Goal: Information Seeking & Learning: Learn about a topic

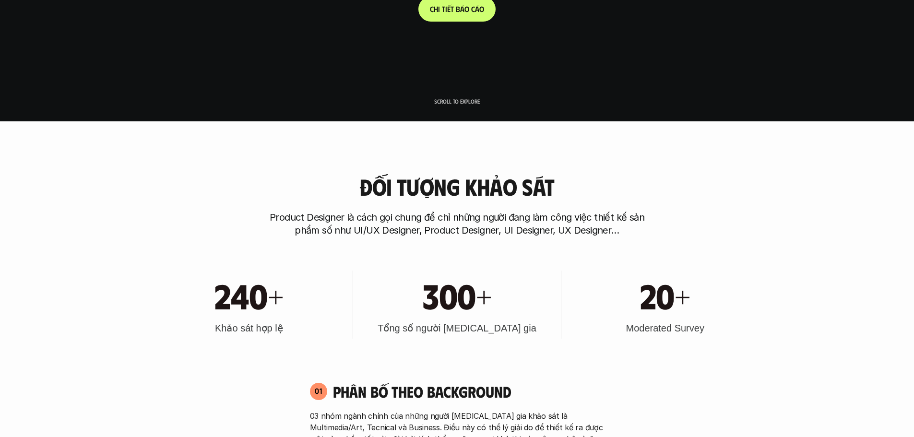
scroll to position [336, 0]
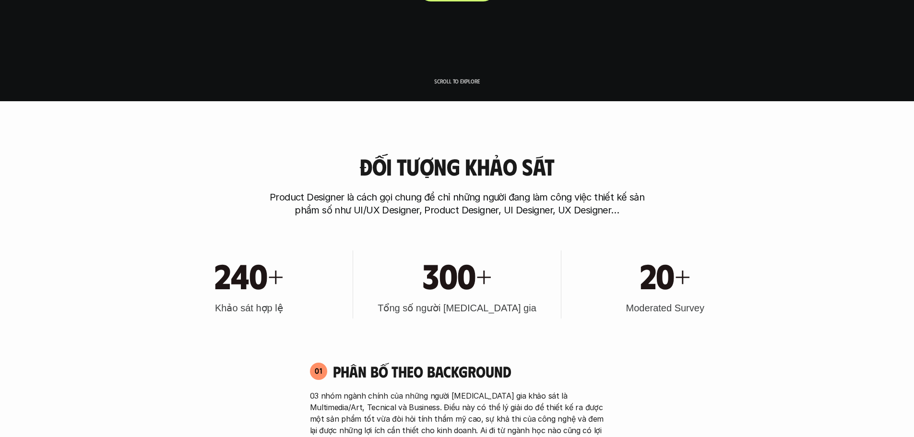
click at [500, 192] on p "Product Designer là cách gọi chung để chỉ những người đang làm công việc thiết …" at bounding box center [457, 204] width 384 height 26
click at [530, 192] on p "Product Designer là cách gọi chung để chỉ những người đang làm công việc thiết …" at bounding box center [457, 204] width 384 height 26
drag, startPoint x: 396, startPoint y: 209, endPoint x: 558, endPoint y: 206, distance: 161.8
click at [548, 210] on p "Product Designer là cách gọi chung để chỉ những người đang làm công việc thiết …" at bounding box center [457, 204] width 384 height 26
click at [550, 209] on p "Product Designer là cách gọi chung để chỉ những người đang làm công việc thiết …" at bounding box center [457, 204] width 384 height 26
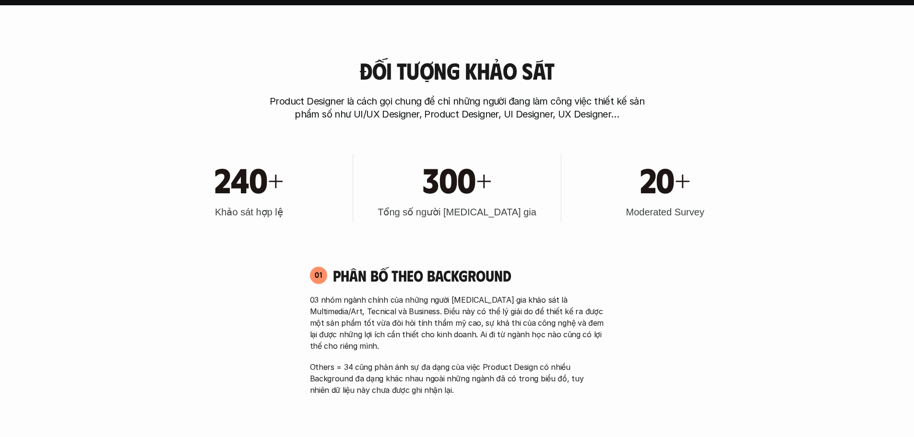
scroll to position [528, 0]
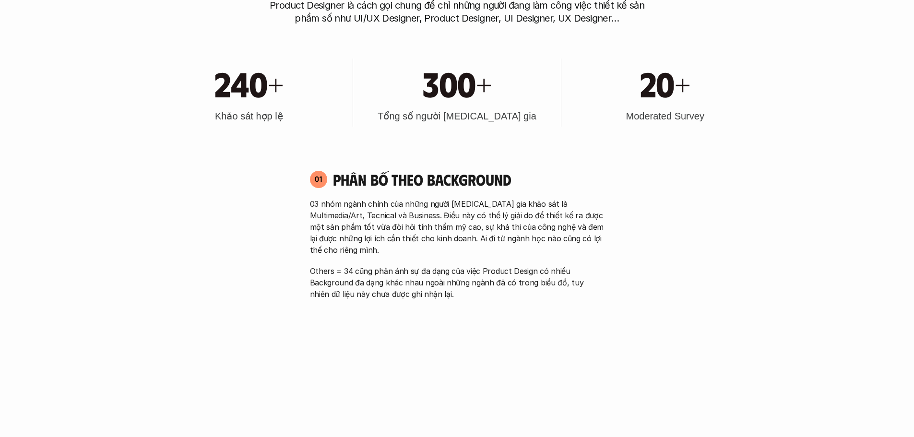
click at [439, 197] on div "01 Phân bố theo background 03 nhóm ngành chính của những người [MEDICAL_DATA] g…" at bounding box center [457, 235] width 312 height 130
click at [460, 197] on div "01 Phân bố theo background 03 nhóm ngành chính của những người [MEDICAL_DATA] g…" at bounding box center [457, 235] width 312 height 130
drag, startPoint x: 438, startPoint y: 205, endPoint x: 506, endPoint y: 203, distance: 68.7
click at [456, 204] on p "03 nhóm ngành chính của những người [MEDICAL_DATA] gia khảo sát là Multimedia/A…" at bounding box center [457, 227] width 295 height 58
click at [506, 203] on p "03 nhóm ngành chính của những người [MEDICAL_DATA] gia khảo sát là Multimedia/A…" at bounding box center [457, 227] width 295 height 58
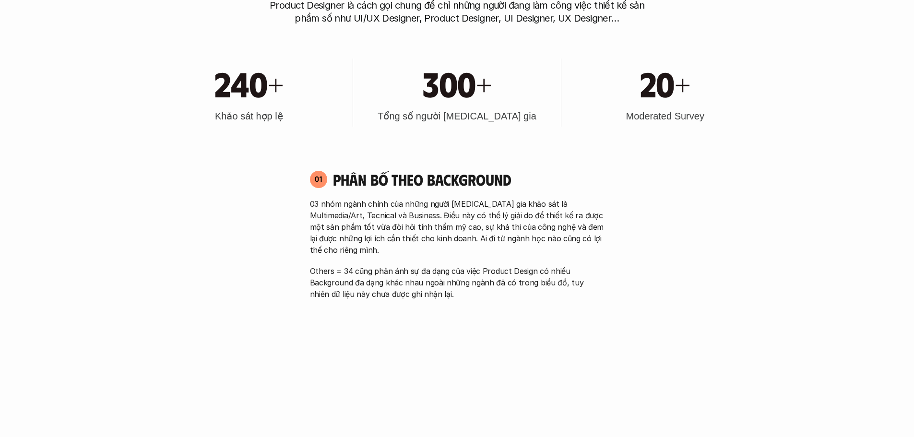
click at [477, 202] on p "03 nhóm ngành chính của những người [MEDICAL_DATA] gia khảo sát là Multimedia/A…" at bounding box center [457, 227] width 295 height 58
click at [490, 201] on p "03 nhóm ngành chính của những người [MEDICAL_DATA] gia khảo sát là Multimedia/A…" at bounding box center [457, 227] width 295 height 58
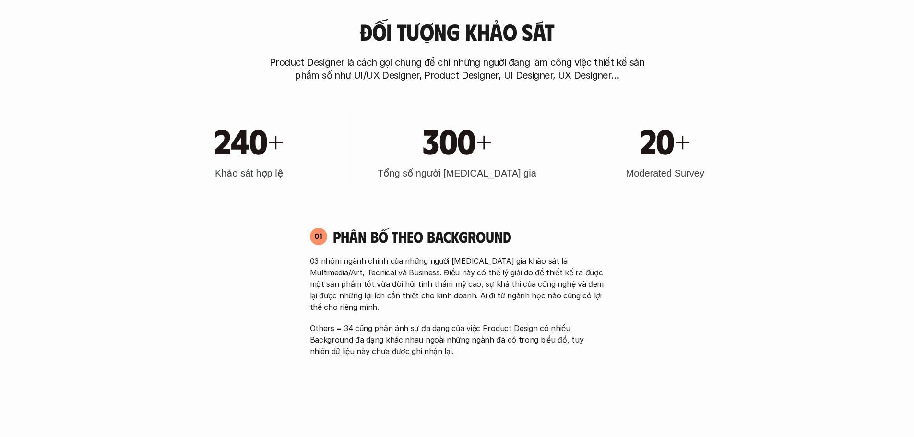
scroll to position [384, 0]
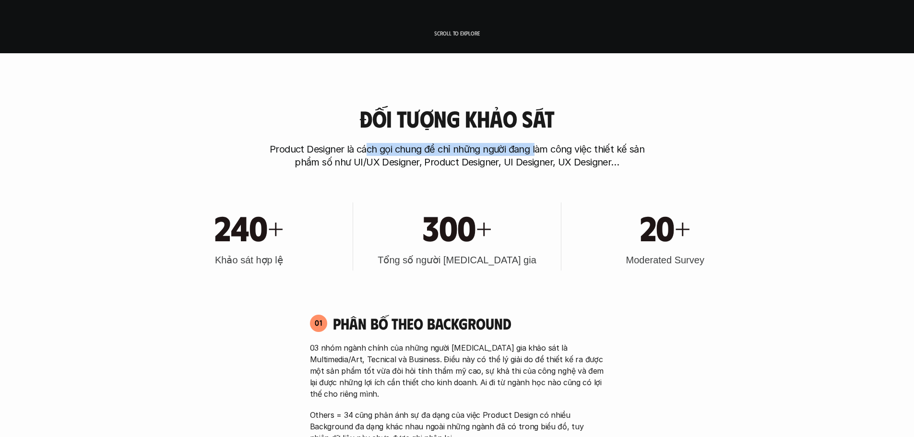
drag, startPoint x: 439, startPoint y: 151, endPoint x: 536, endPoint y: 151, distance: 96.9
click at [536, 151] on p "Product Designer là cách gọi chung để chỉ những người đang làm công việc thiết …" at bounding box center [457, 156] width 384 height 26
click at [574, 147] on p "Product Designer là cách gọi chung để chỉ những người đang làm công việc thiết …" at bounding box center [457, 156] width 384 height 26
drag, startPoint x: 339, startPoint y: 144, endPoint x: 474, endPoint y: 144, distance: 135.3
click at [471, 144] on p "Product Designer là cách gọi chung để chỉ những người đang làm công việc thiết …" at bounding box center [457, 156] width 384 height 26
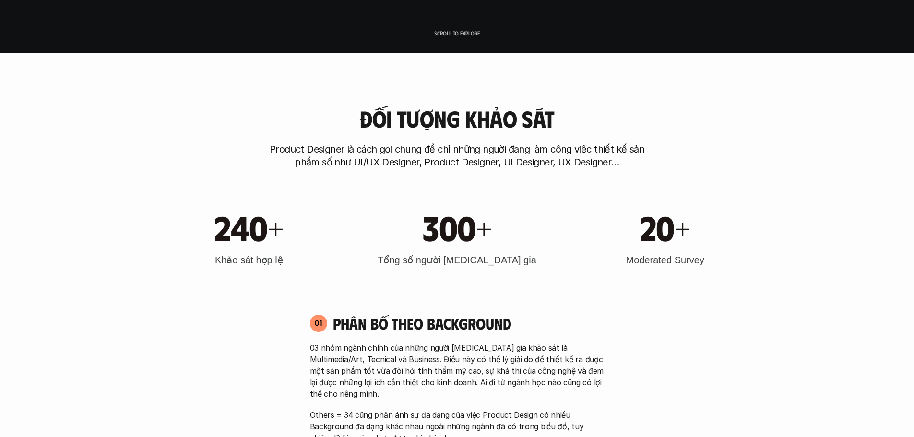
click at [513, 145] on p "Product Designer là cách gọi chung để chỉ những người đang làm công việc thiết …" at bounding box center [457, 156] width 384 height 26
drag, startPoint x: 486, startPoint y: 148, endPoint x: 583, endPoint y: 145, distance: 96.5
click at [539, 148] on p "Product Designer là cách gọi chung để chỉ những người đang làm công việc thiết …" at bounding box center [457, 156] width 384 height 26
click at [583, 145] on p "Product Designer là cách gọi chung để chỉ những người đang làm công việc thiết …" at bounding box center [457, 156] width 384 height 26
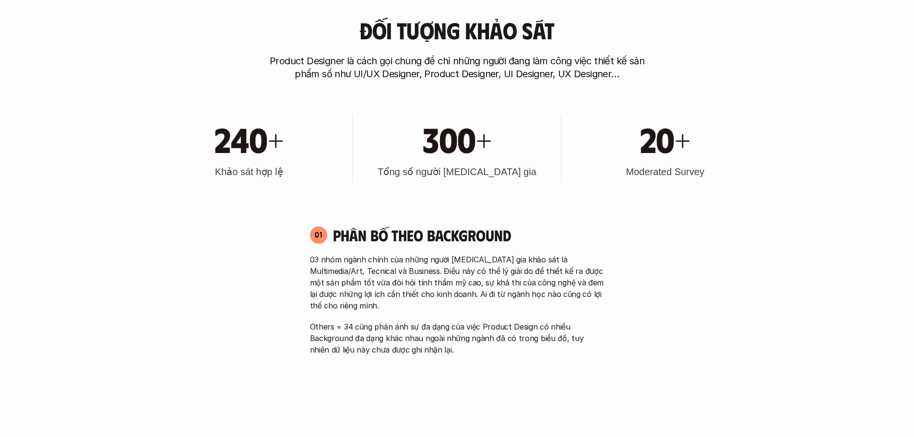
scroll to position [480, 0]
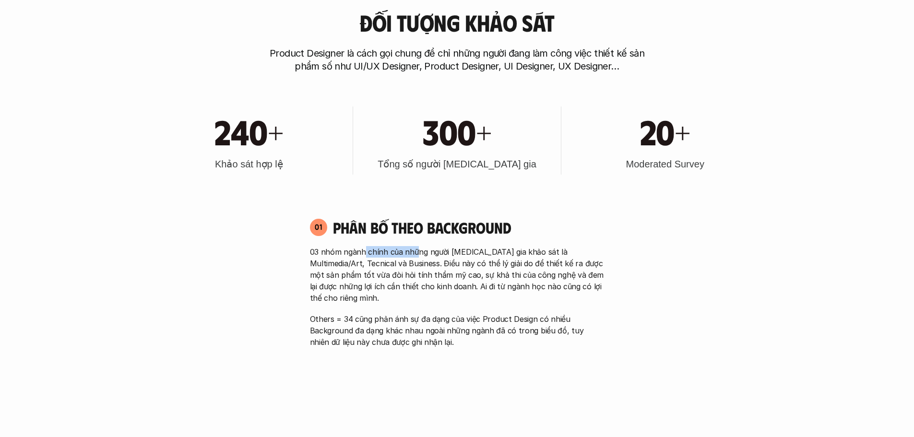
click at [425, 247] on p "03 nhóm ngành chính của những người [MEDICAL_DATA] gia khảo sát là Multimedia/A…" at bounding box center [457, 275] width 295 height 58
drag, startPoint x: 432, startPoint y: 244, endPoint x: 438, endPoint y: 244, distance: 5.8
click at [432, 244] on div "01 Phân bố theo background 03 nhóm ngành chính của những người [MEDICAL_DATA] g…" at bounding box center [457, 283] width 312 height 130
drag, startPoint x: 460, startPoint y: 251, endPoint x: 505, endPoint y: 250, distance: 45.6
click at [485, 250] on p "03 nhóm ngành chính của những người [MEDICAL_DATA] gia khảo sát là Multimedia/A…" at bounding box center [457, 275] width 295 height 58
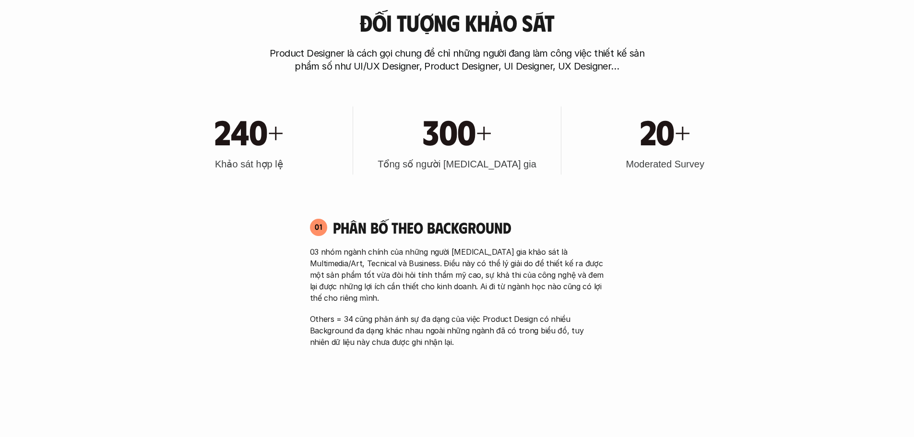
drag, startPoint x: 505, startPoint y: 250, endPoint x: 507, endPoint y: 254, distance: 5.0
click at [505, 250] on p "03 nhóm ngành chính của những người [MEDICAL_DATA] gia khảo sát là Multimedia/A…" at bounding box center [457, 275] width 295 height 58
drag, startPoint x: 374, startPoint y: 306, endPoint x: 516, endPoint y: 309, distance: 141.6
click at [497, 313] on p "Others = 34 cũng phản ánh sự đa dạng của việc Product Design có nhiều Backgroun…" at bounding box center [457, 330] width 295 height 35
drag, startPoint x: 517, startPoint y: 309, endPoint x: 500, endPoint y: 308, distance: 17.8
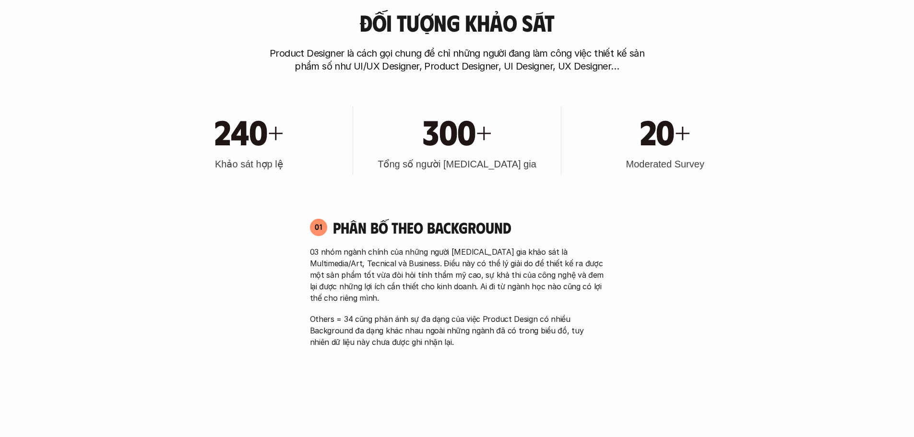
click at [517, 313] on p "Others = 34 cũng phản ánh sự đa dạng của việc Product Design có nhiều Backgroun…" at bounding box center [457, 330] width 295 height 35
click at [523, 313] on p "Others = 34 cũng phản ánh sự đa dạng của việc Product Design có nhiều Backgroun…" at bounding box center [457, 330] width 295 height 35
drag, startPoint x: 407, startPoint y: 314, endPoint x: 451, endPoint y: 313, distance: 43.7
click at [435, 313] on p "Others = 34 cũng phản ánh sự đa dạng của việc Product Design có nhiều Backgroun…" at bounding box center [457, 330] width 295 height 35
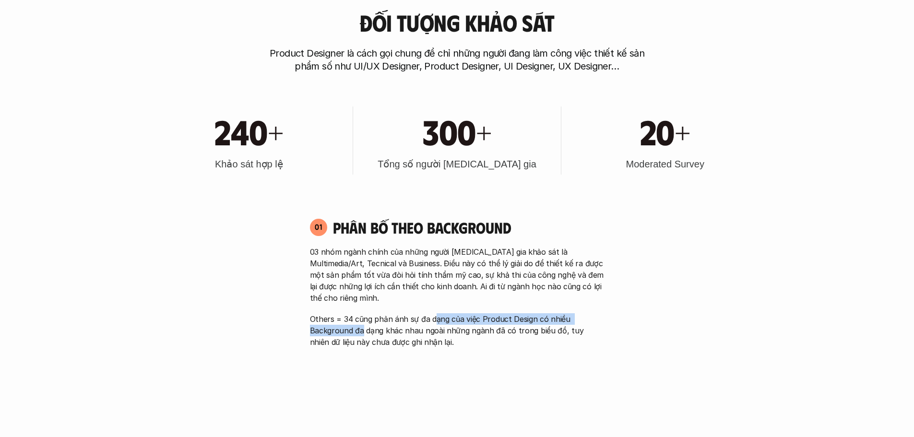
click at [459, 313] on p "Others = 34 cũng phản ánh sự đa dạng của việc Product Design có nhiều Backgroun…" at bounding box center [457, 330] width 295 height 35
drag, startPoint x: 426, startPoint y: 316, endPoint x: 467, endPoint y: 315, distance: 41.3
click at [465, 315] on p "Others = 34 cũng phản ánh sự đa dạng của việc Product Design có nhiều Backgroun…" at bounding box center [457, 330] width 295 height 35
click at [484, 314] on p "Others = 34 cũng phản ánh sự đa dạng của việc Product Design có nhiều Backgroun…" at bounding box center [457, 330] width 295 height 35
drag, startPoint x: 448, startPoint y: 315, endPoint x: 506, endPoint y: 312, distance: 57.7
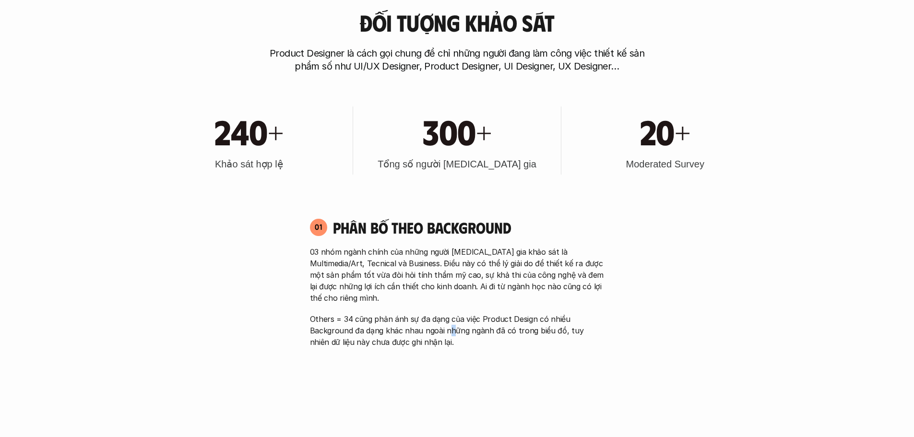
click at [478, 313] on p "Others = 34 cũng phản ánh sự đa dạng của việc Product Design có nhiều Backgroun…" at bounding box center [457, 330] width 295 height 35
click at [506, 313] on p "Others = 34 cũng phản ánh sự đa dạng của việc Product Design có nhiều Backgroun…" at bounding box center [457, 330] width 295 height 35
drag, startPoint x: 339, startPoint y: 323, endPoint x: 442, endPoint y: 322, distance: 102.2
click at [395, 322] on p "Others = 34 cũng phản ánh sự đa dạng của việc Product Design có nhiều Backgroun…" at bounding box center [457, 330] width 295 height 35
click at [448, 321] on p "Others = 34 cũng phản ánh sự đa dạng của việc Product Design có nhiều Backgroun…" at bounding box center [457, 330] width 295 height 35
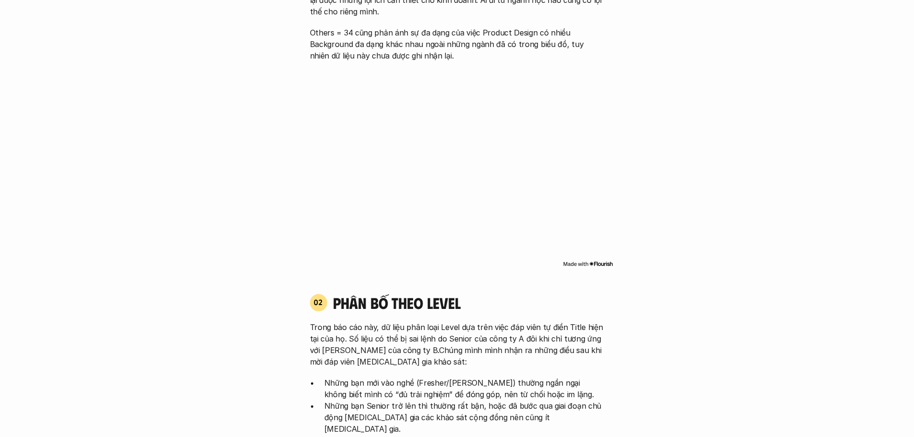
scroll to position [816, 0]
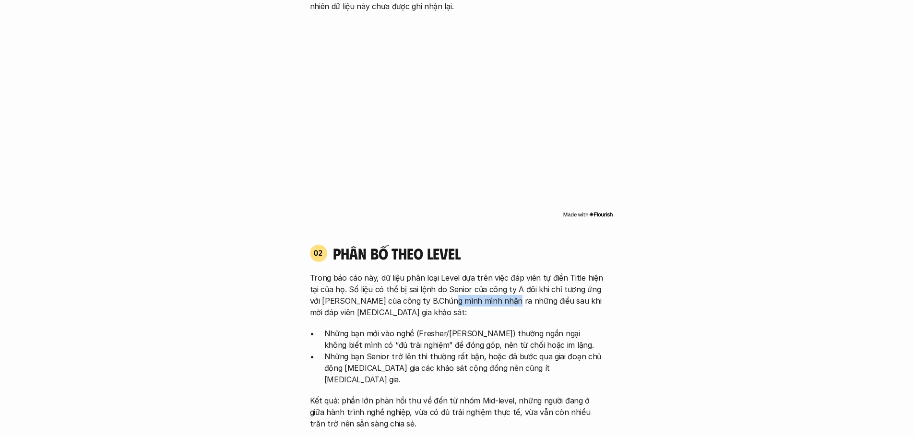
drag, startPoint x: 443, startPoint y: 291, endPoint x: 514, endPoint y: 287, distance: 71.1
click at [513, 287] on p "Trong báo cáo này, dữ liệu phân loại Level dựa trên việc đáp viên tự điền Title…" at bounding box center [457, 295] width 295 height 46
click at [532, 287] on p "Trong báo cáo này, dữ liệu phân loại Level dựa trên việc đáp viên tự điền Title…" at bounding box center [457, 295] width 295 height 46
drag, startPoint x: 337, startPoint y: 299, endPoint x: 390, endPoint y: 293, distance: 53.2
click at [375, 294] on p "Trong báo cáo này, dữ liệu phân loại Level dựa trên việc đáp viên tự điền Title…" at bounding box center [457, 295] width 295 height 46
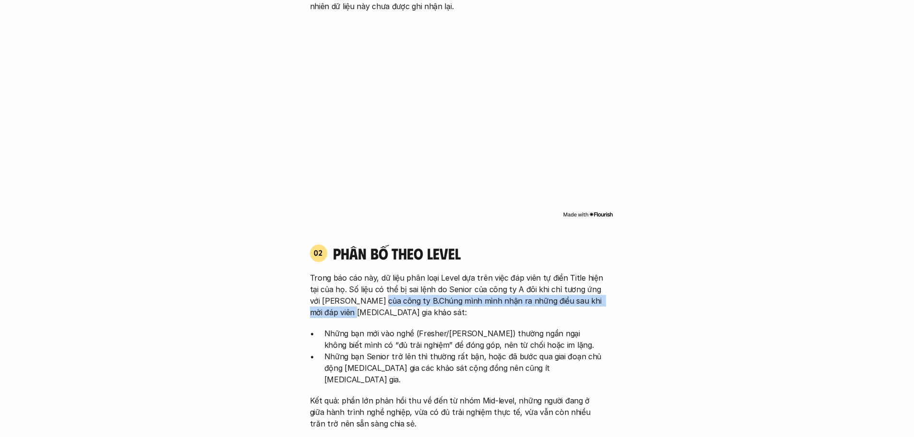
click at [390, 293] on p "Trong báo cáo này, dữ liệu phân loại Level dựa trên việc đáp viên tự điền Title…" at bounding box center [457, 295] width 295 height 46
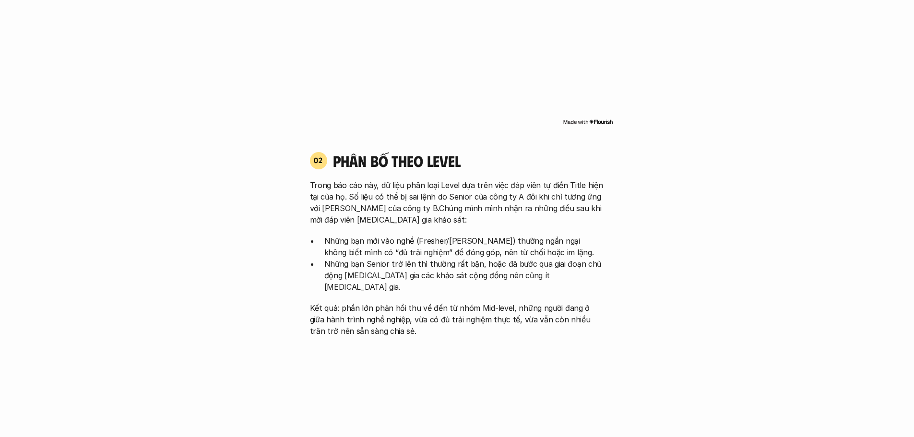
scroll to position [912, 0]
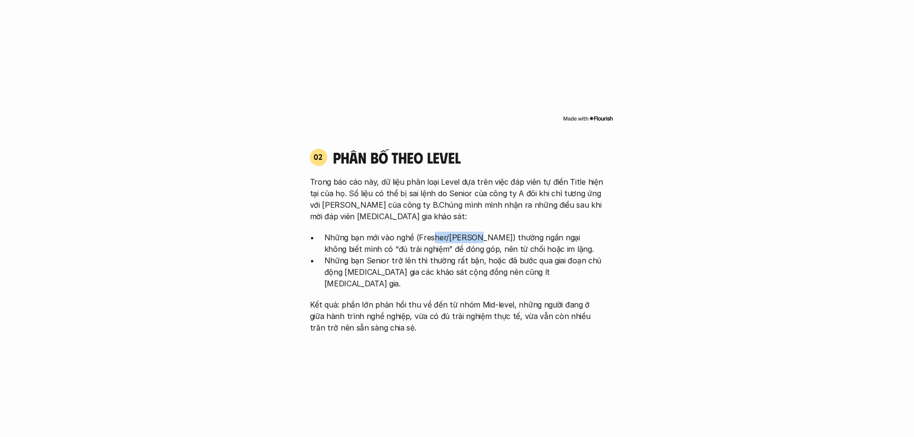
click at [492, 232] on p "Những bạn mới vào nghề (Fresher/[PERSON_NAME]) thường ngần ngại không biết mình…" at bounding box center [464, 243] width 280 height 23
click at [533, 232] on p "Những bạn mới vào nghề (Fresher/[PERSON_NAME]) thường ngần ngại không biết mình…" at bounding box center [464, 243] width 280 height 23
drag, startPoint x: 496, startPoint y: 227, endPoint x: 549, endPoint y: 225, distance: 52.8
click at [534, 232] on p "Những bạn mới vào nghề (Fresher/[PERSON_NAME]) thường ngần ngại không biết mình…" at bounding box center [464, 243] width 280 height 23
click at [549, 232] on p "Những bạn mới vào nghề (Fresher/[PERSON_NAME]) thường ngần ngại không biết mình…" at bounding box center [464, 243] width 280 height 23
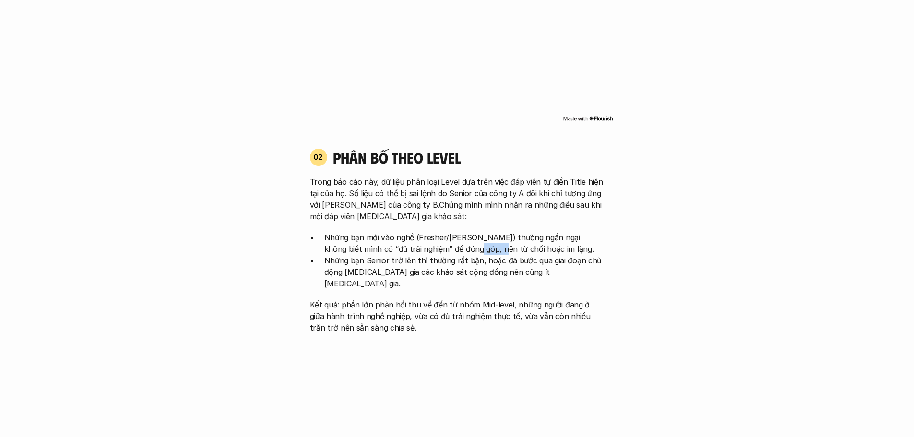
drag, startPoint x: 456, startPoint y: 236, endPoint x: 485, endPoint y: 234, distance: 29.3
click at [477, 235] on p "Những bạn mới vào nghề (Fresher/[PERSON_NAME]) thường ngần ngại không biết mình…" at bounding box center [464, 243] width 280 height 23
click at [491, 234] on p "Những bạn mới vào nghề (Fresher/[PERSON_NAME]) thường ngần ngại không biết mình…" at bounding box center [464, 243] width 280 height 23
drag, startPoint x: 466, startPoint y: 238, endPoint x: 499, endPoint y: 235, distance: 32.3
click at [486, 237] on p "Những bạn mới vào nghề (Fresher/[PERSON_NAME]) thường ngần ngại không biết mình…" at bounding box center [464, 243] width 280 height 23
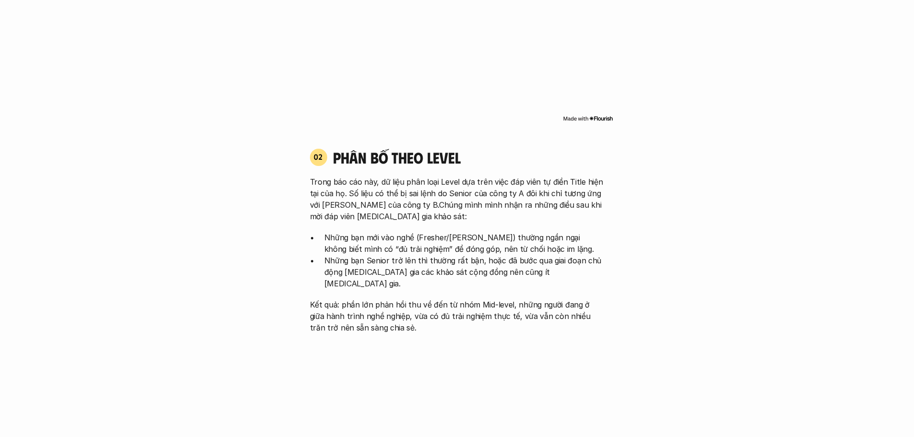
click at [502, 235] on p "Những bạn mới vào nghề (Fresher/[PERSON_NAME]) thường ngần ngại không biết mình…" at bounding box center [464, 243] width 280 height 23
drag, startPoint x: 515, startPoint y: 261, endPoint x: 542, endPoint y: 255, distance: 27.4
click at [534, 256] on p "Những bạn Senior trở lên thì thường rất bận, hoặc đã bước qua giai đoạn chủ độn…" at bounding box center [464, 272] width 280 height 35
click at [542, 255] on p "Những bạn Senior trở lên thì thường rất bận, hoặc đã bước qua giai đoạn chủ độn…" at bounding box center [464, 272] width 280 height 35
drag, startPoint x: 511, startPoint y: 257, endPoint x: 541, endPoint y: 255, distance: 30.8
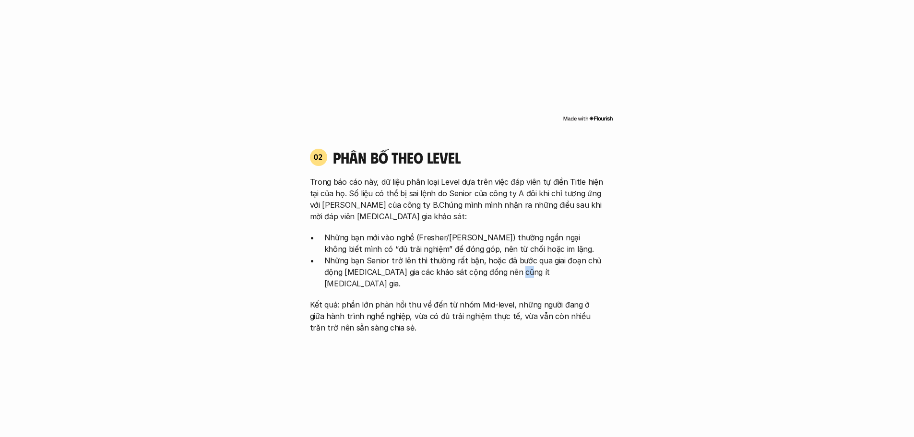
click at [532, 256] on p "Những bạn Senior trở lên thì thường rất bận, hoặc đã bước qua giai đoạn chủ độn…" at bounding box center [464, 272] width 280 height 35
click at [541, 255] on p "Những bạn Senior trở lên thì thường rất bận, hoặc đã bước qua giai đoạn chủ độn…" at bounding box center [464, 272] width 280 height 35
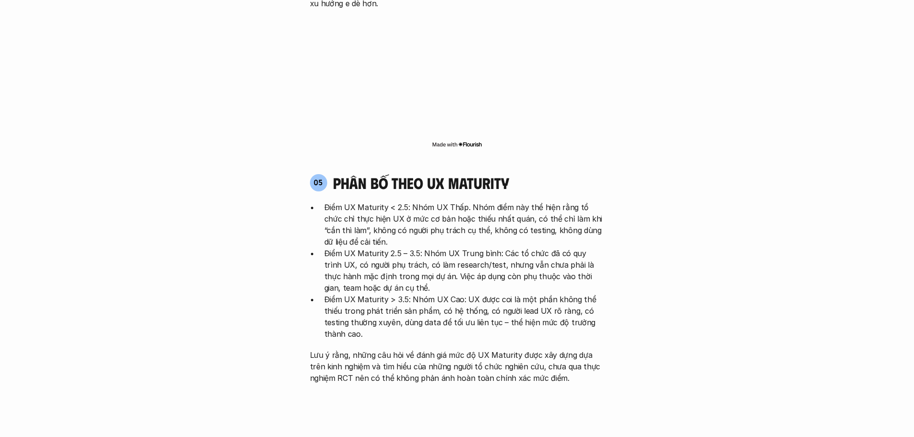
scroll to position [1872, 0]
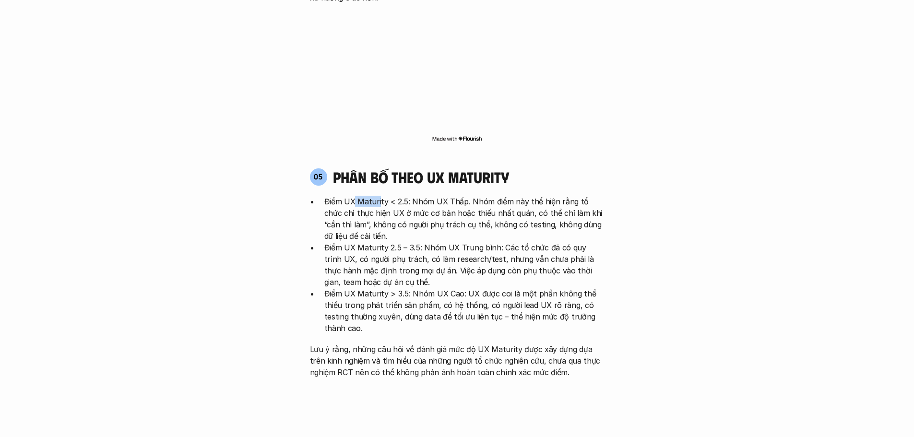
drag, startPoint x: 356, startPoint y: 142, endPoint x: 418, endPoint y: 149, distance: 63.3
click at [394, 196] on p "Điểm UX Maturity < 2.5: Nhóm UX Thấp. Nhóm điểm này thể hiện rằng tổ chức chỉ t…" at bounding box center [464, 219] width 280 height 46
click at [420, 196] on p "Điểm UX Maturity < 2.5: Nhóm UX Thấp. Nhóm điểm này thể hiện rằng tổ chức chỉ t…" at bounding box center [464, 219] width 280 height 46
drag, startPoint x: 404, startPoint y: 150, endPoint x: 445, endPoint y: 147, distance: 40.9
click at [427, 196] on p "Điểm UX Maturity < 2.5: Nhóm UX Thấp. Nhóm điểm này thể hiện rằng tổ chức chỉ t…" at bounding box center [464, 219] width 280 height 46
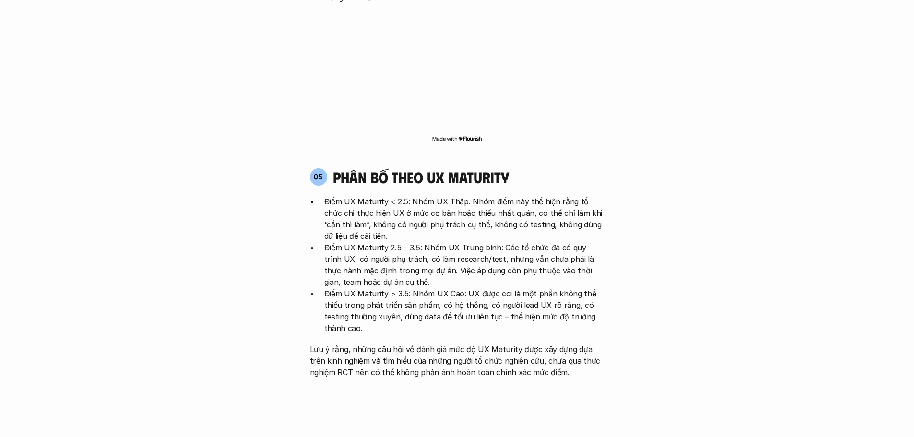
click at [445, 196] on p "Điểm UX Maturity < 2.5: Nhóm UX Thấp. Nhóm điểm này thể hiện rằng tổ chức chỉ t…" at bounding box center [464, 219] width 280 height 46
drag, startPoint x: 382, startPoint y: 158, endPoint x: 409, endPoint y: 154, distance: 26.7
click at [406, 196] on p "Điểm UX Maturity < 2.5: Nhóm UX Thấp. Nhóm điểm này thể hiện rằng tổ chức chỉ t…" at bounding box center [464, 219] width 280 height 46
click at [409, 196] on p "Điểm UX Maturity < 2.5: Nhóm UX Thấp. Nhóm điểm này thể hiện rằng tổ chức chỉ t…" at bounding box center [464, 219] width 280 height 46
drag, startPoint x: 373, startPoint y: 158, endPoint x: 415, endPoint y: 155, distance: 41.3
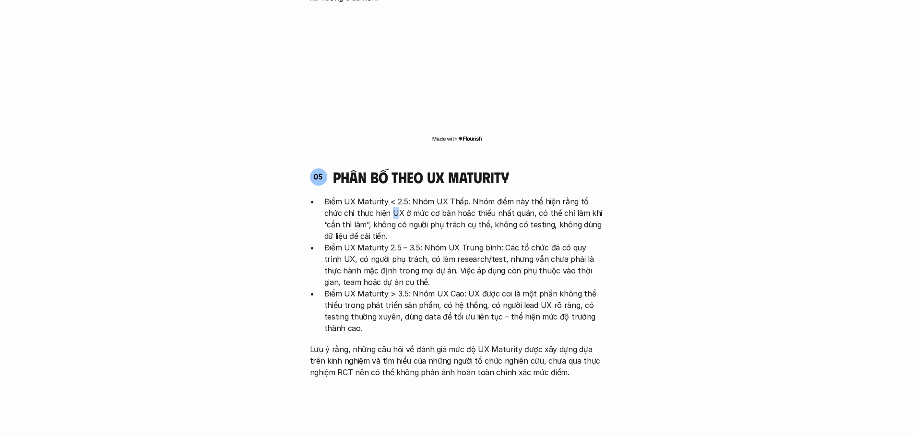
click at [406, 196] on p "Điểm UX Maturity < 2.5: Nhóm UX Thấp. Nhóm điểm này thể hiện rằng tổ chức chỉ t…" at bounding box center [464, 219] width 280 height 46
click at [414, 196] on p "Điểm UX Maturity < 2.5: Nhóm UX Thấp. Nhóm điểm này thể hiện rằng tổ chức chỉ t…" at bounding box center [464, 219] width 280 height 46
drag, startPoint x: 387, startPoint y: 158, endPoint x: 427, endPoint y: 156, distance: 39.9
click at [421, 196] on p "Điểm UX Maturity < 2.5: Nhóm UX Thấp. Nhóm điểm này thể hiện rằng tổ chức chỉ t…" at bounding box center [464, 219] width 280 height 46
click at [427, 196] on p "Điểm UX Maturity < 2.5: Nhóm UX Thấp. Nhóm điểm này thể hiện rằng tổ chức chỉ t…" at bounding box center [464, 219] width 280 height 46
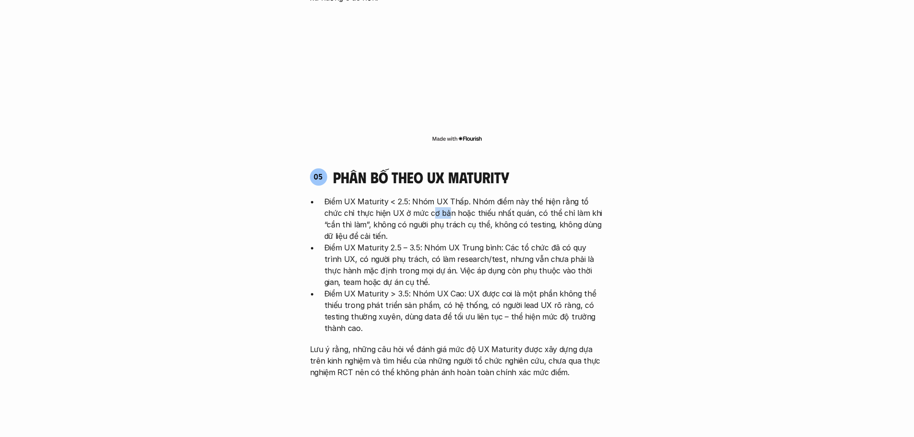
drag, startPoint x: 414, startPoint y: 157, endPoint x: 465, endPoint y: 154, distance: 51.0
click at [454, 196] on p "Điểm UX Maturity < 2.5: Nhóm UX Thấp. Nhóm điểm này thể hiện rằng tổ chức chỉ t…" at bounding box center [464, 219] width 280 height 46
click at [470, 196] on p "Điểm UX Maturity < 2.5: Nhóm UX Thấp. Nhóm điểm này thể hiện rằng tổ chức chỉ t…" at bounding box center [464, 219] width 280 height 46
drag, startPoint x: 373, startPoint y: 193, endPoint x: 392, endPoint y: 192, distance: 18.3
click at [382, 242] on p "Điểm UX Maturity 2.5 – 3.5: Nhóm UX Trung bình: Các tổ chức đã có quy trình UX,…" at bounding box center [464, 265] width 280 height 46
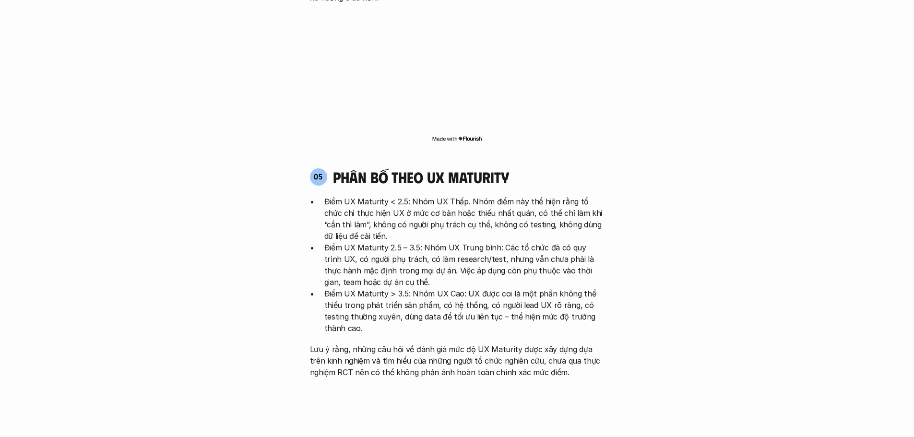
click at [392, 242] on p "Điểm UX Maturity 2.5 – 3.5: Nhóm UX Trung bình: Các tổ chức đã có quy trình UX,…" at bounding box center [464, 265] width 280 height 46
drag, startPoint x: 362, startPoint y: 193, endPoint x: 407, endPoint y: 191, distance: 44.7
click at [396, 242] on p "Điểm UX Maturity 2.5 – 3.5: Nhóm UX Trung bình: Các tổ chức đã có quy trình UX,…" at bounding box center [464, 265] width 280 height 46
click at [407, 242] on p "Điểm UX Maturity 2.5 – 3.5: Nhóm UX Trung bình: Các tổ chức đã có quy trình UX,…" at bounding box center [464, 265] width 280 height 46
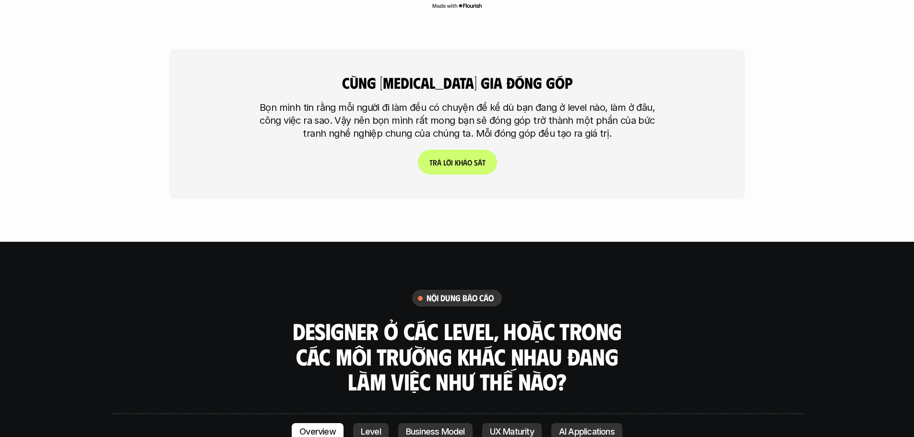
scroll to position [2496, 0]
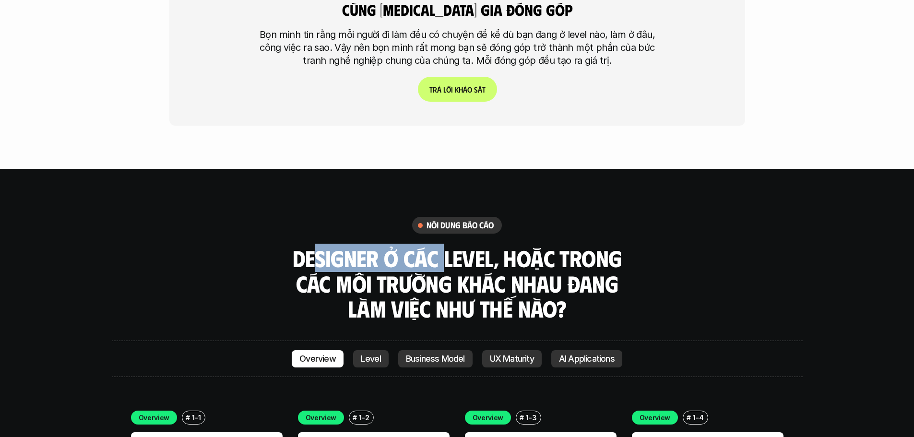
drag, startPoint x: 325, startPoint y: 197, endPoint x: 510, endPoint y: 203, distance: 185.4
click at [469, 246] on h3 "Designer ở các level, hoặc trong các môi trường khác nhau đang làm việc như thế…" at bounding box center [457, 284] width 336 height 76
click at [517, 246] on h3 "Designer ở các level, hoặc trong các môi trường khác nhau đang làm việc như thế…" at bounding box center [457, 284] width 336 height 76
drag, startPoint x: 439, startPoint y: 209, endPoint x: 550, endPoint y: 204, distance: 111.9
click at [521, 246] on h3 "Designer ở các level, hoặc trong các môi trường khác nhau đang làm việc như thế…" at bounding box center [457, 284] width 336 height 76
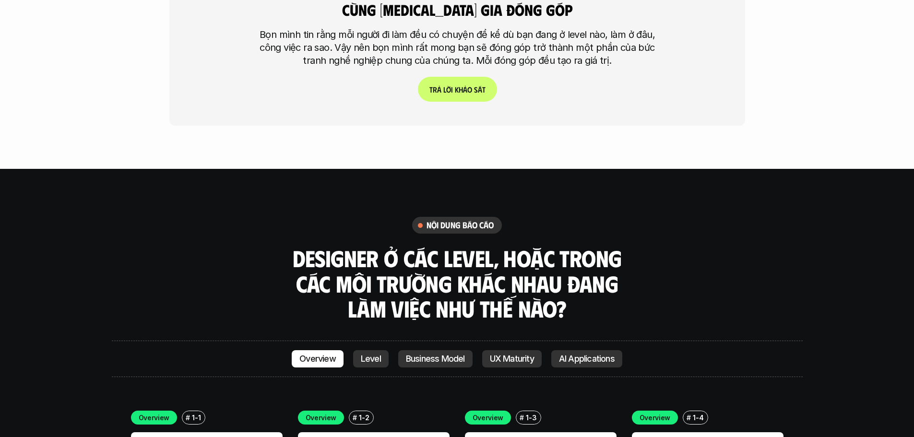
click at [567, 246] on h3 "Designer ở các level, hoặc trong các môi trường khác nhau đang làm việc như thế…" at bounding box center [457, 284] width 336 height 76
drag, startPoint x: 400, startPoint y: 229, endPoint x: 509, endPoint y: 231, distance: 108.5
click at [466, 246] on h3 "Designer ở các level, hoặc trong các môi trường khác nhau đang làm việc như thế…" at bounding box center [457, 284] width 336 height 76
click at [509, 246] on h3 "Designer ở các level, hoặc trong các môi trường khác nhau đang làm việc như thế…" at bounding box center [457, 284] width 336 height 76
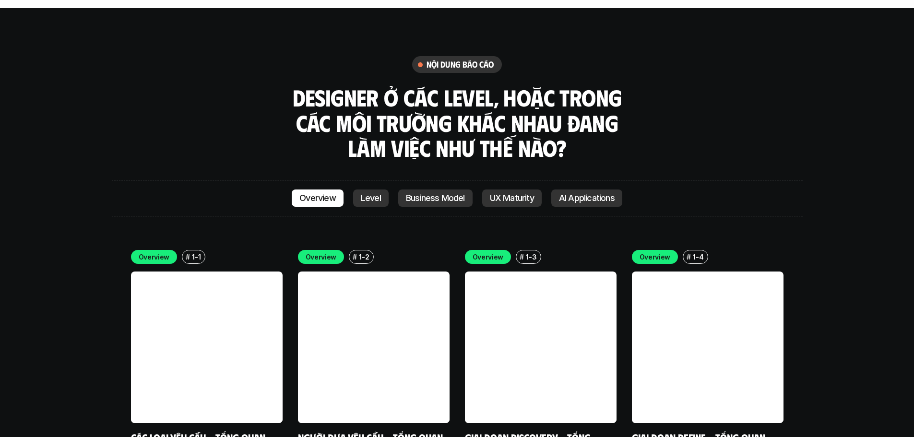
scroll to position [2640, 0]
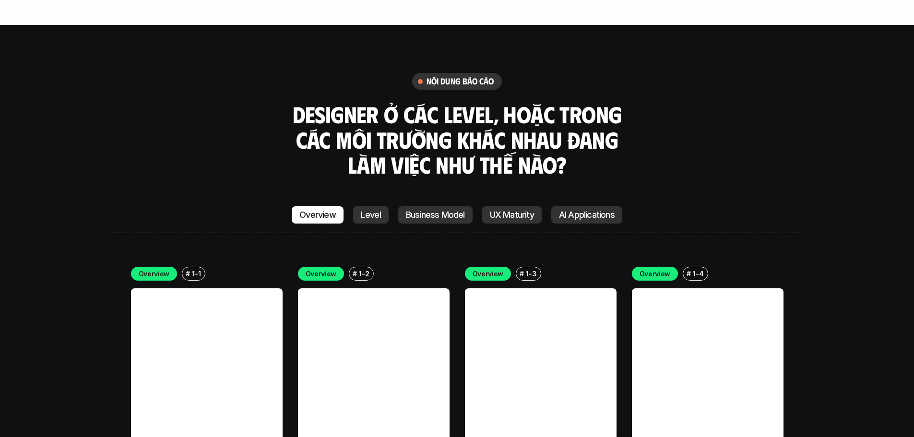
drag, startPoint x: 472, startPoint y: 75, endPoint x: 508, endPoint y: 66, distance: 36.7
click at [473, 102] on h3 "Designer ở các level, hoặc trong các môi trường khác nhau đang làm việc như thế…" at bounding box center [457, 140] width 336 height 76
click at [406, 102] on h3 "Designer ở các level, hoặc trong các môi trường khác nhau đang làm việc như thế…" at bounding box center [457, 140] width 336 height 76
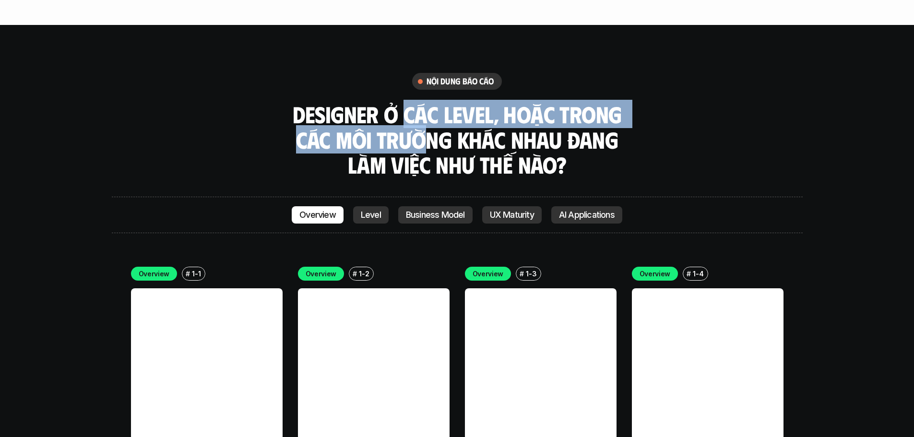
drag, startPoint x: 457, startPoint y: 72, endPoint x: 501, endPoint y: 72, distance: 43.7
click at [500, 102] on h3 "Designer ở các level, hoặc trong các môi trường khác nhau đang làm việc như thế…" at bounding box center [457, 140] width 336 height 76
click at [591, 102] on h3 "Designer ở các level, hoặc trong các môi trường khác nhau đang làm việc như thế…" at bounding box center [457, 140] width 336 height 76
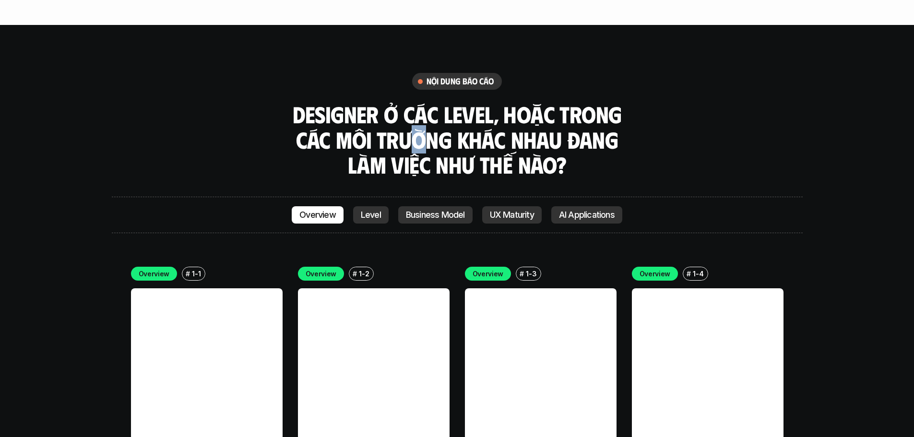
drag, startPoint x: 423, startPoint y: 92, endPoint x: 467, endPoint y: 91, distance: 43.7
click at [448, 102] on h3 "Designer ở các level, hoặc trong các môi trường khác nhau đang làm việc như thế…" at bounding box center [457, 140] width 336 height 76
click at [467, 102] on h3 "Designer ở các level, hoặc trong các môi trường khác nhau đang làm việc như thế…" at bounding box center [457, 140] width 336 height 76
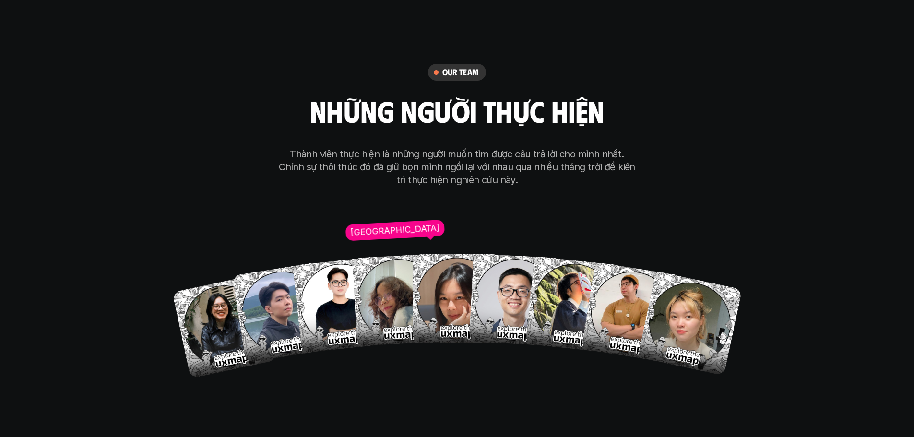
scroll to position [5519, 0]
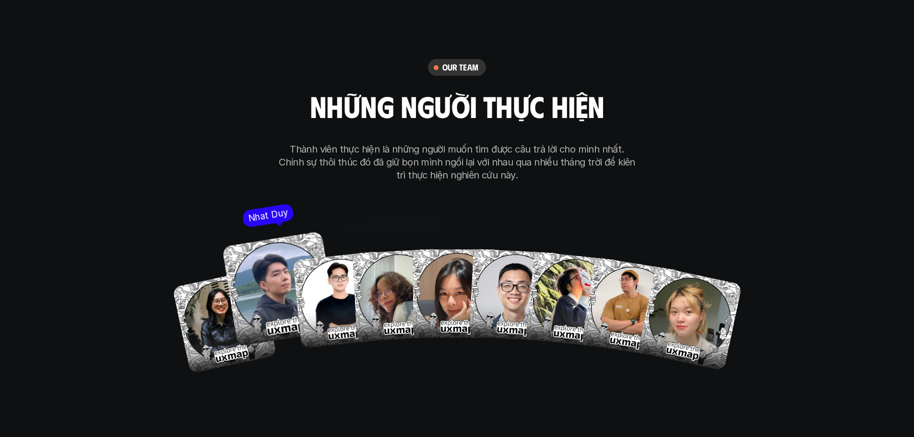
click at [280, 238] on img at bounding box center [279, 288] width 115 height 115
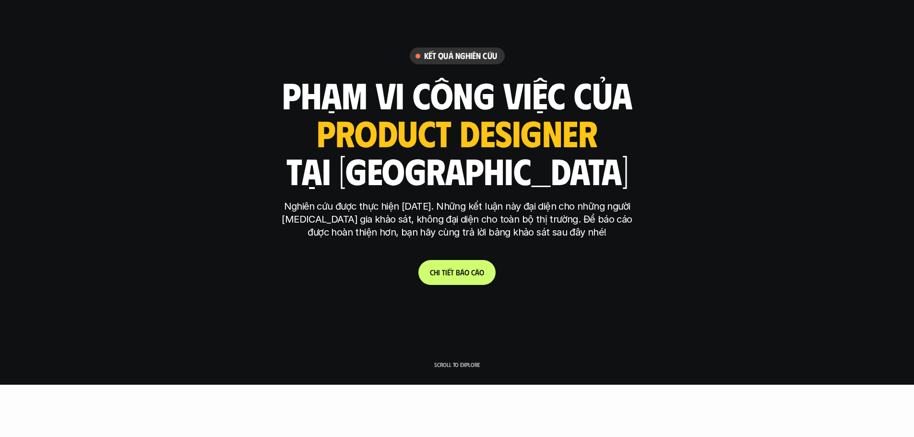
scroll to position [0, 0]
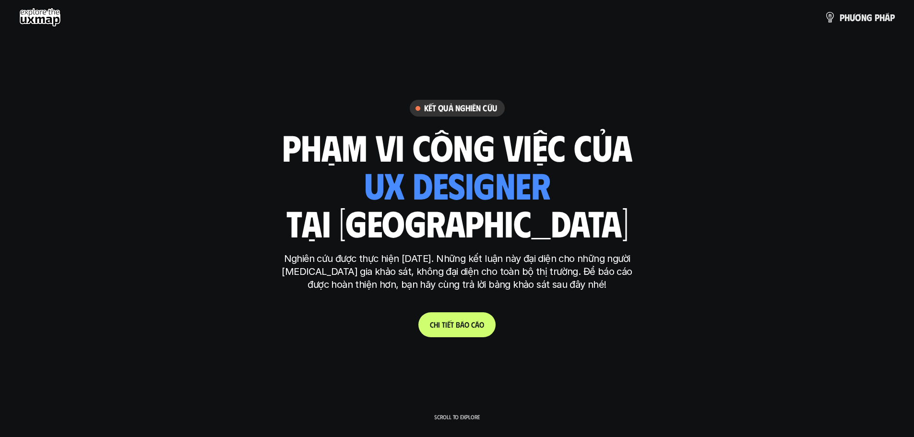
click at [440, 320] on link "C h i t i ế t b á o c á o" at bounding box center [456, 324] width 77 height 25
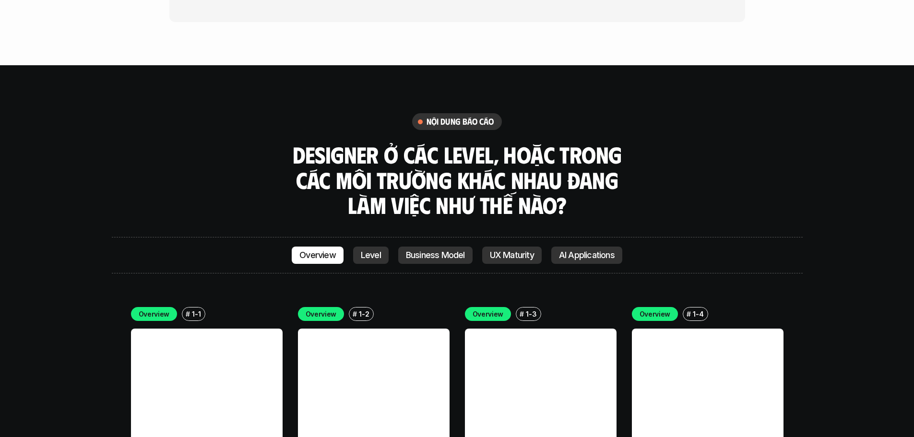
scroll to position [2607, 0]
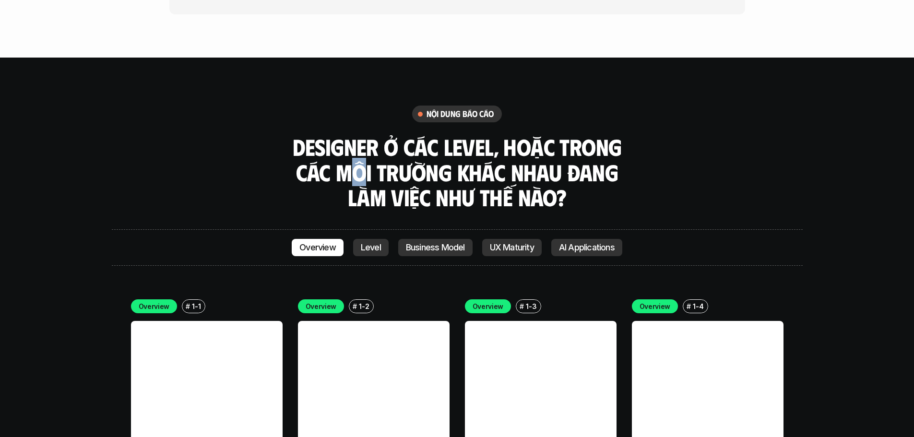
drag, startPoint x: 351, startPoint y: 105, endPoint x: 421, endPoint y: 106, distance: 70.1
click at [402, 134] on h3 "Designer ở các level, hoặc trong các môi trường khác nhau đang làm việc như thế…" at bounding box center [457, 172] width 336 height 76
click at [421, 134] on h3 "Designer ở các level, hoặc trong các môi trường khác nhau đang làm việc như thế…" at bounding box center [457, 172] width 336 height 76
drag, startPoint x: 395, startPoint y: 106, endPoint x: 460, endPoint y: 107, distance: 64.8
click at [451, 134] on h3 "Designer ở các level, hoặc trong các môi trường khác nhau đang làm việc như thế…" at bounding box center [457, 172] width 336 height 76
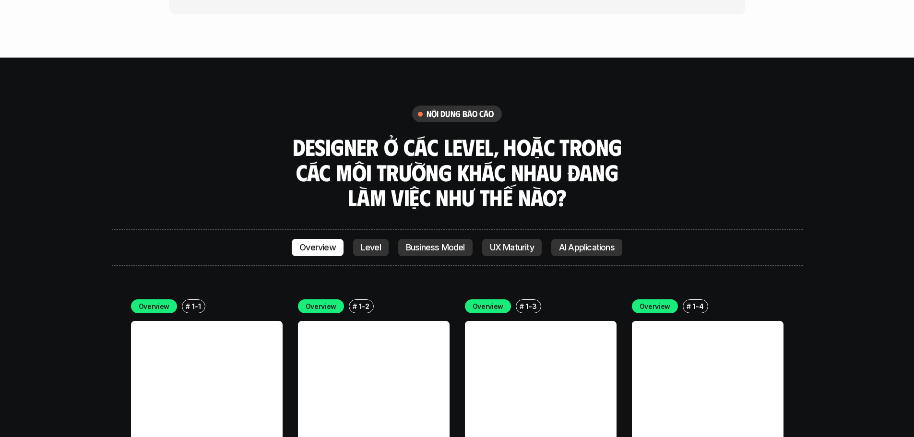
click at [470, 134] on h3 "Designer ở các level, hoặc trong các môi trường khác nhau đang làm việc như thế…" at bounding box center [457, 172] width 336 height 76
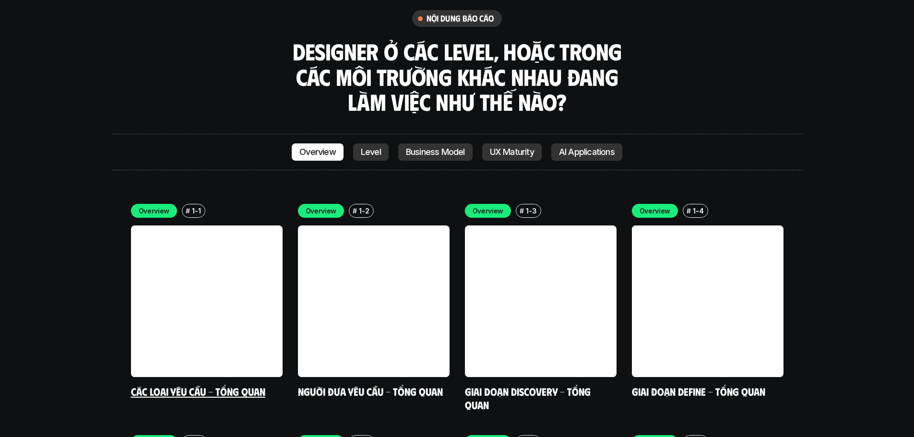
scroll to position [2703, 0]
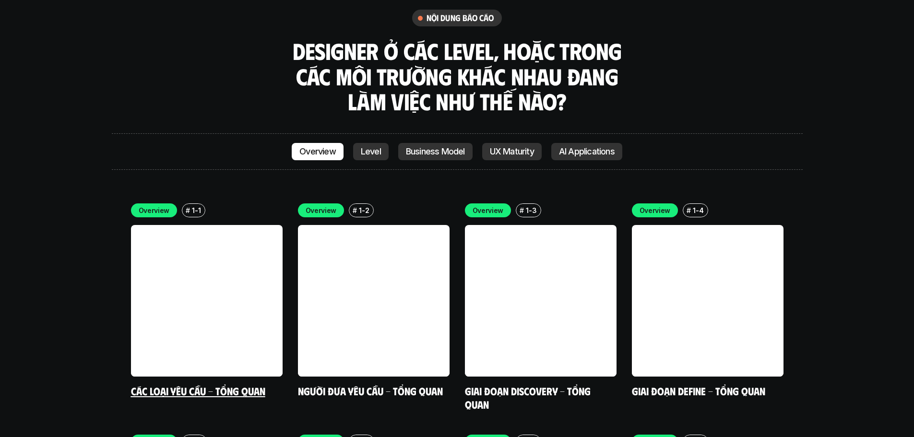
click at [249, 225] on link at bounding box center [207, 301] width 152 height 152
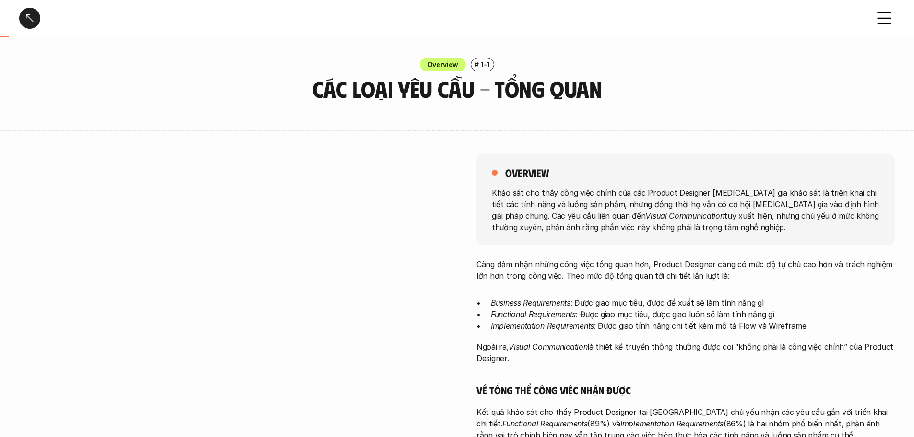
click at [884, 19] on use at bounding box center [884, 18] width 13 height 11
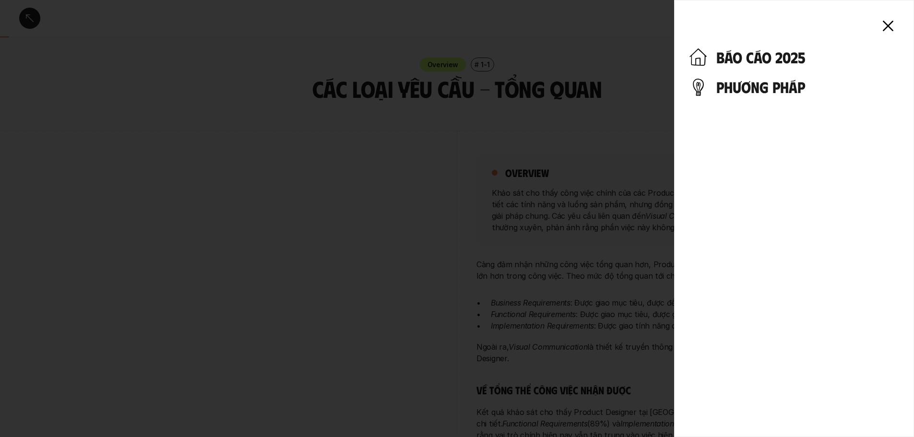
click at [891, 20] on icon at bounding box center [888, 25] width 21 height 21
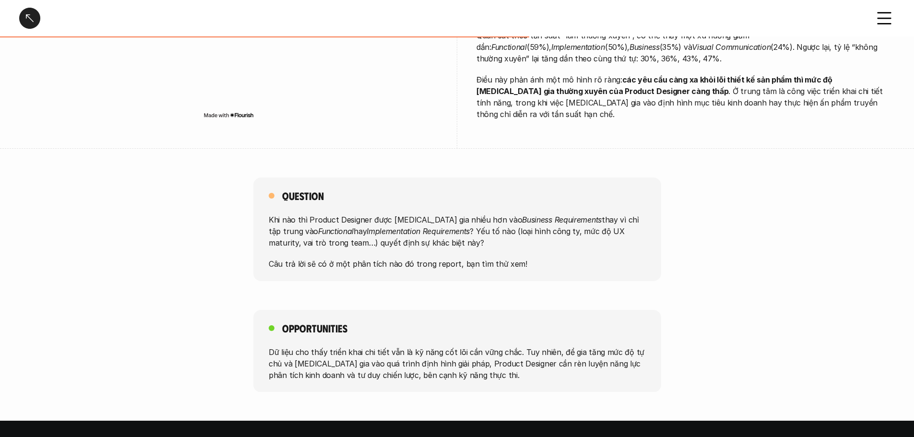
scroll to position [483, 0]
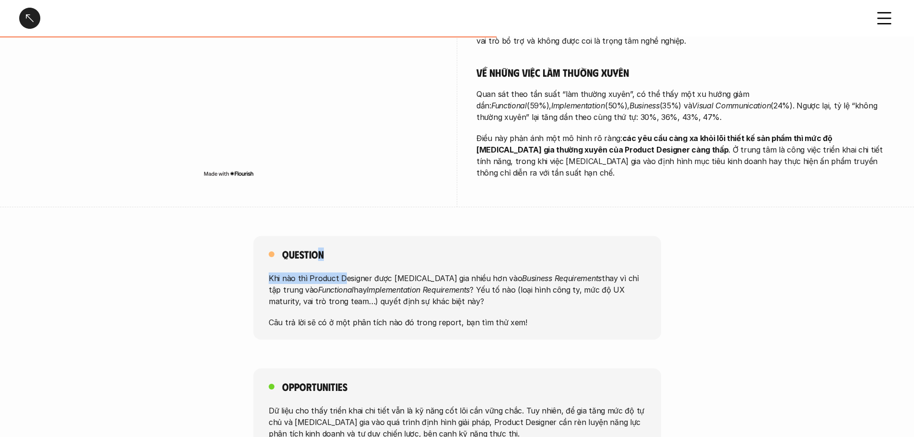
drag, startPoint x: 323, startPoint y: 255, endPoint x: 452, endPoint y: 253, distance: 129.1
click at [419, 254] on div "Question Khi nào thì Product Designer được [MEDICAL_DATA] gia nhiều hơn vào Bus…" at bounding box center [457, 288] width 408 height 104
click at [452, 253] on div "Question Khi nào thì Product Designer được [MEDICAL_DATA] gia nhiều hơn vào Bus…" at bounding box center [457, 288] width 408 height 104
drag, startPoint x: 318, startPoint y: 277, endPoint x: 374, endPoint y: 271, distance: 57.0
click at [362, 273] on p "Khi nào thì Product Designer được [MEDICAL_DATA] gia nhiều hơn vào Business Req…" at bounding box center [457, 290] width 377 height 35
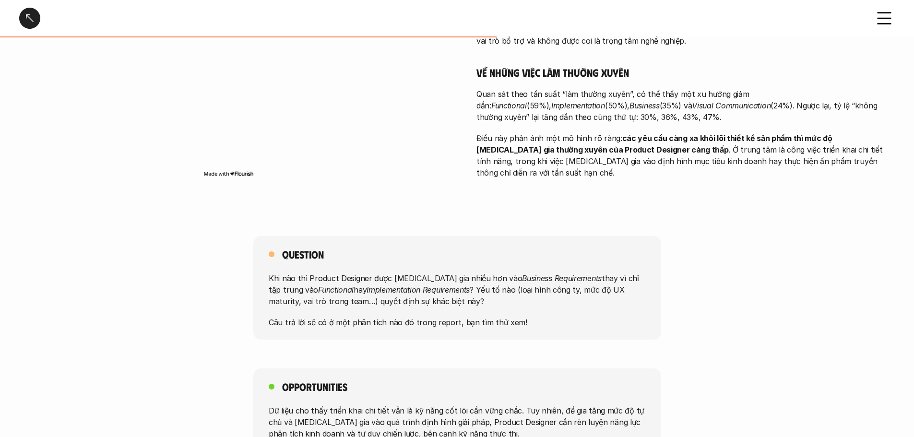
click at [375, 273] on p "Khi nào thì Product Designer được [MEDICAL_DATA] gia nhiều hơn vào Business Req…" at bounding box center [457, 290] width 377 height 35
click at [343, 320] on div "Question Khi nào thì Product Designer được [MEDICAL_DATA] gia nhiều hơn vào Bus…" at bounding box center [457, 288] width 408 height 104
click at [380, 320] on div "Question Khi nào thì Product Designer được [MEDICAL_DATA] gia nhiều hơn vào Bus…" at bounding box center [457, 288] width 408 height 104
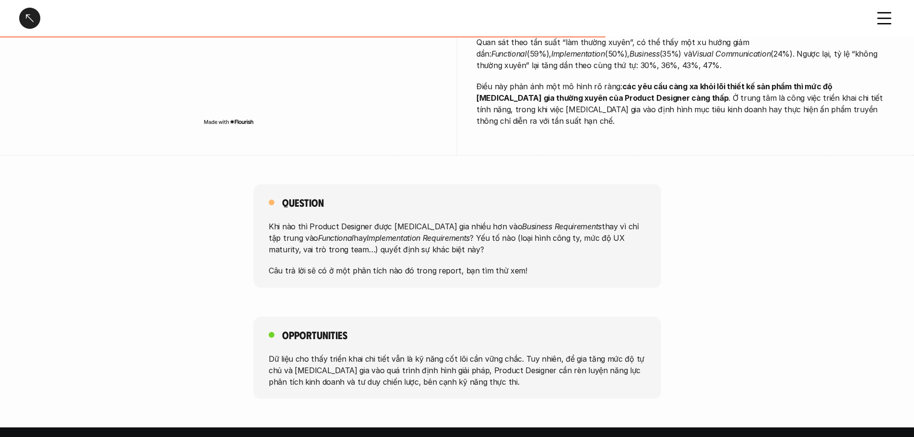
scroll to position [579, 0]
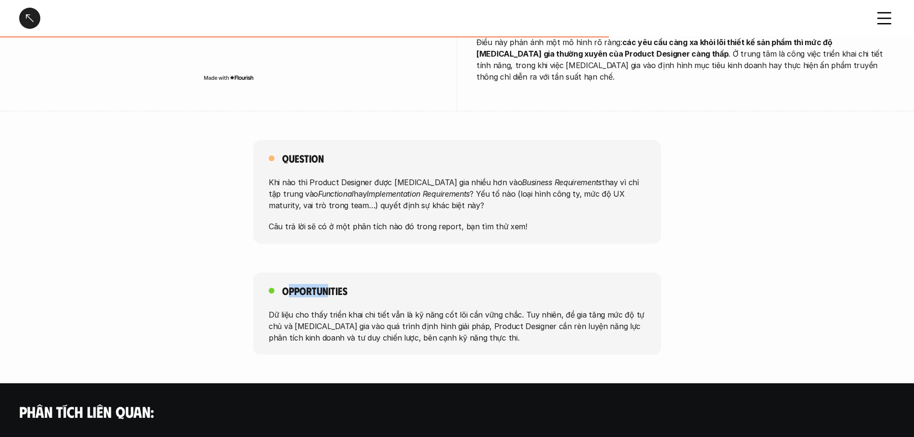
drag, startPoint x: 303, startPoint y: 278, endPoint x: 344, endPoint y: 276, distance: 40.4
click at [328, 284] on h5 "Opportunities" at bounding box center [314, 290] width 65 height 13
click at [346, 284] on h5 "Opportunities" at bounding box center [314, 290] width 65 height 13
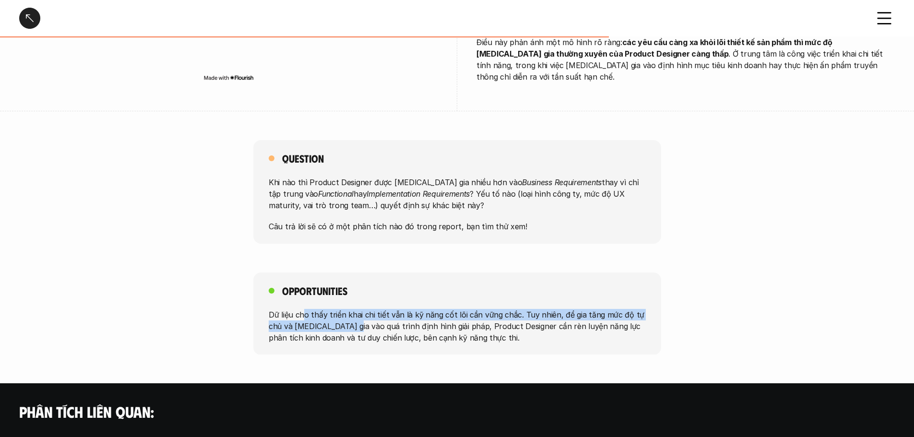
drag, startPoint x: 313, startPoint y: 305, endPoint x: 380, endPoint y: 313, distance: 67.7
click at [366, 316] on p "Dữ liệu cho thấy triển khai chi tiết vẫn là kỹ năng cốt lõi cần vững chắc. Tuy …" at bounding box center [457, 326] width 377 height 35
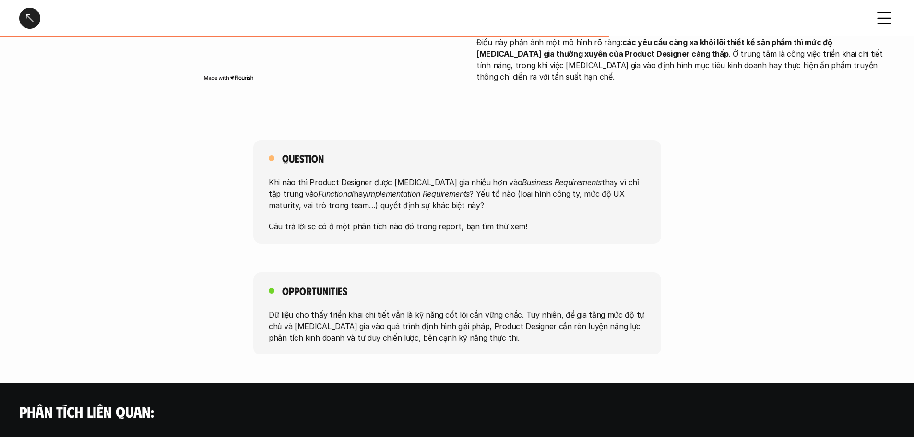
click at [390, 311] on p "Dữ liệu cho thấy triển khai chi tiết vẫn là kỹ năng cốt lõi cần vững chắc. Tuy …" at bounding box center [457, 326] width 377 height 35
drag, startPoint x: 425, startPoint y: 310, endPoint x: 457, endPoint y: 328, distance: 37.4
click at [427, 310] on p "Dữ liệu cho thấy triển khai chi tiết vẫn là kỹ năng cốt lõi cần vững chắc. Tuy …" at bounding box center [457, 326] width 377 height 35
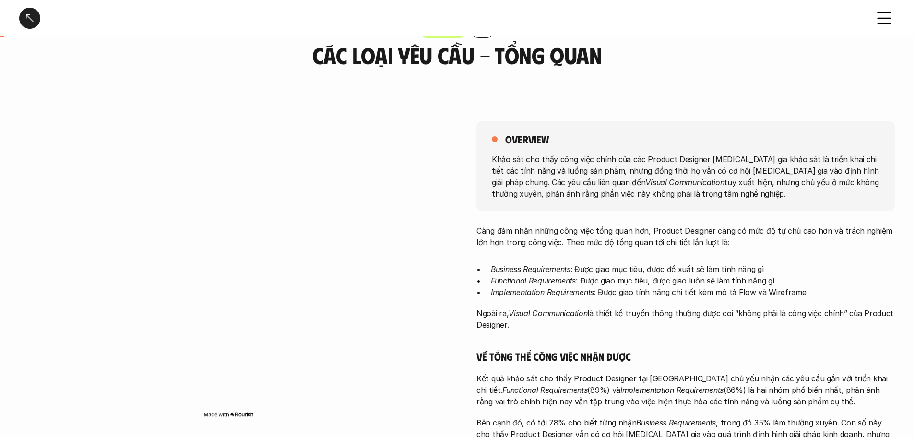
scroll to position [0, 0]
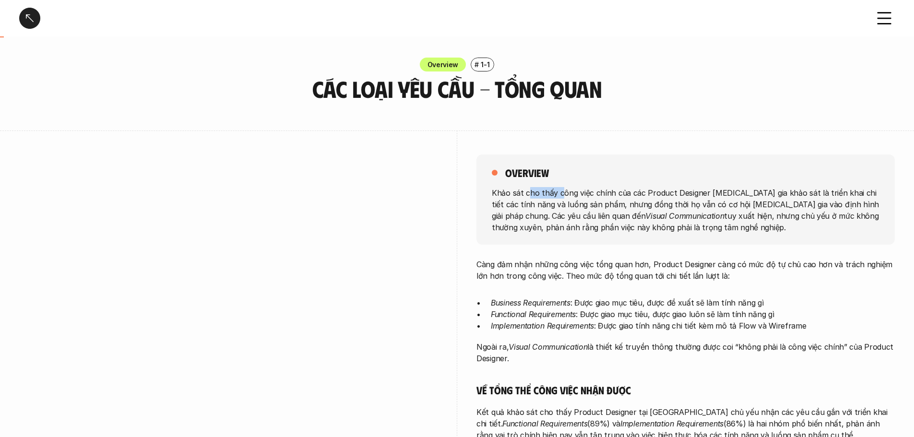
drag, startPoint x: 529, startPoint y: 191, endPoint x: 589, endPoint y: 192, distance: 59.5
click at [581, 192] on p "Khảo sát cho thấy công việc chính của các Product Designer [MEDICAL_DATA] gia k…" at bounding box center [686, 210] width 388 height 46
click at [626, 187] on p "Khảo sát cho thấy công việc chính của các Product Designer [MEDICAL_DATA] gia k…" at bounding box center [686, 210] width 388 height 46
drag, startPoint x: 604, startPoint y: 191, endPoint x: 652, endPoint y: 189, distance: 48.0
click at [635, 191] on p "Khảo sát cho thấy công việc chính của các Product Designer [MEDICAL_DATA] gia k…" at bounding box center [686, 210] width 388 height 46
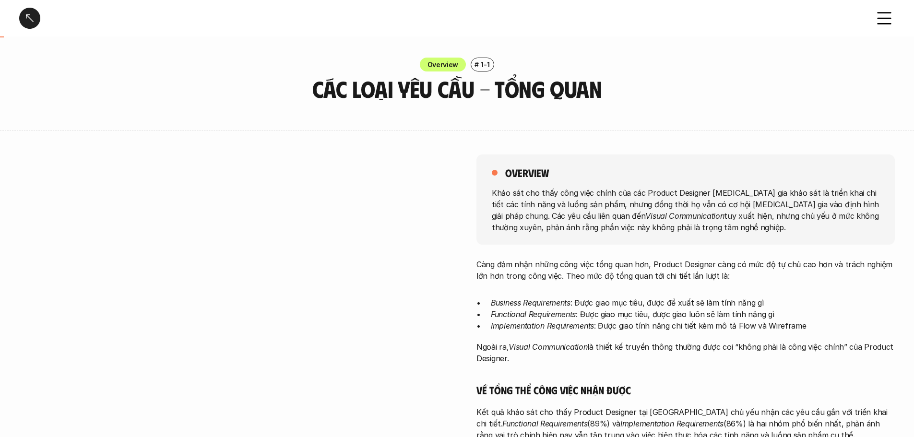
click at [663, 189] on p "Khảo sát cho thấy công việc chính của các Product Designer [MEDICAL_DATA] gia k…" at bounding box center [686, 210] width 388 height 46
click at [850, 192] on p "Khảo sát cho thấy công việc chính của các Product Designer [MEDICAL_DATA] gia k…" at bounding box center [686, 210] width 388 height 46
click at [791, 195] on p "Khảo sát cho thấy công việc chính của các Product Designer [MEDICAL_DATA] gia k…" at bounding box center [686, 210] width 388 height 46
drag, startPoint x: 734, startPoint y: 191, endPoint x: 723, endPoint y: 191, distance: 11.0
click at [731, 191] on p "Khảo sát cho thấy công việc chính của các Product Designer [MEDICAL_DATA] gia k…" at bounding box center [686, 210] width 388 height 46
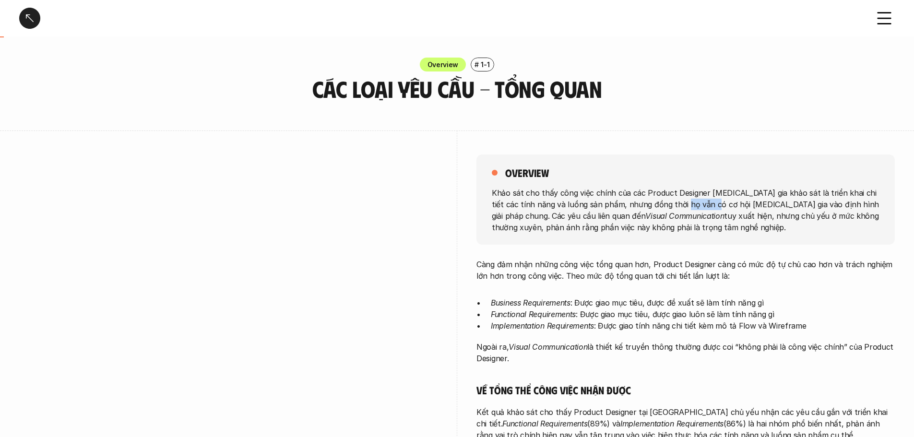
drag, startPoint x: 677, startPoint y: 205, endPoint x: 741, endPoint y: 205, distance: 64.3
click at [732, 205] on p "Khảo sát cho thấy công việc chính của các Product Designer [MEDICAL_DATA] gia k…" at bounding box center [686, 210] width 388 height 46
click at [749, 205] on p "Khảo sát cho thấy công việc chính của các Product Designer [MEDICAL_DATA] gia k…" at bounding box center [686, 210] width 388 height 46
drag, startPoint x: 720, startPoint y: 210, endPoint x: 745, endPoint y: 209, distance: 24.5
click at [739, 210] on p "Khảo sát cho thấy công việc chính của các Product Designer [MEDICAL_DATA] gia k…" at bounding box center [686, 210] width 388 height 46
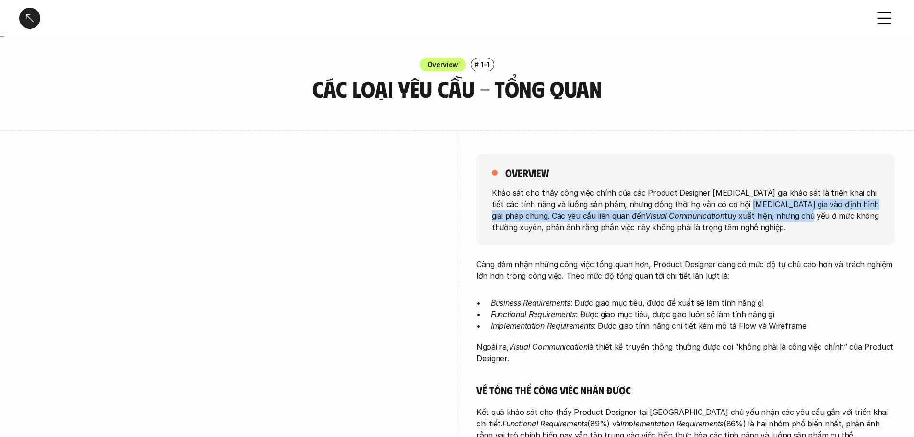
click at [759, 209] on p "Khảo sát cho thấy công việc chính của các Product Designer [MEDICAL_DATA] gia k…" at bounding box center [686, 210] width 388 height 46
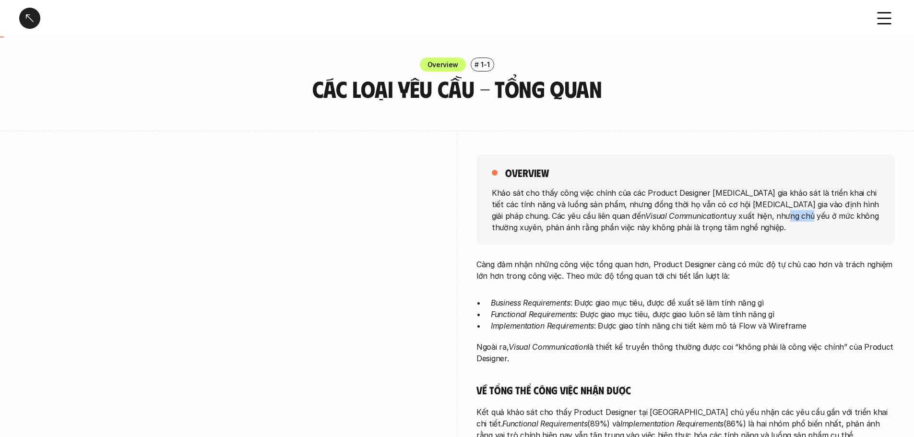
drag, startPoint x: 693, startPoint y: 217, endPoint x: 751, endPoint y: 220, distance: 57.6
click at [735, 221] on p "Khảo sát cho thấy công việc chính của các Product Designer [MEDICAL_DATA] gia k…" at bounding box center [686, 210] width 388 height 46
click at [757, 219] on p "Khảo sát cho thấy công việc chính của các Product Designer [MEDICAL_DATA] gia k…" at bounding box center [686, 210] width 388 height 46
drag, startPoint x: 740, startPoint y: 217, endPoint x: 794, endPoint y: 221, distance: 54.4
click at [768, 223] on p "Khảo sát cho thấy công việc chính của các Product Designer [MEDICAL_DATA] gia k…" at bounding box center [686, 210] width 388 height 46
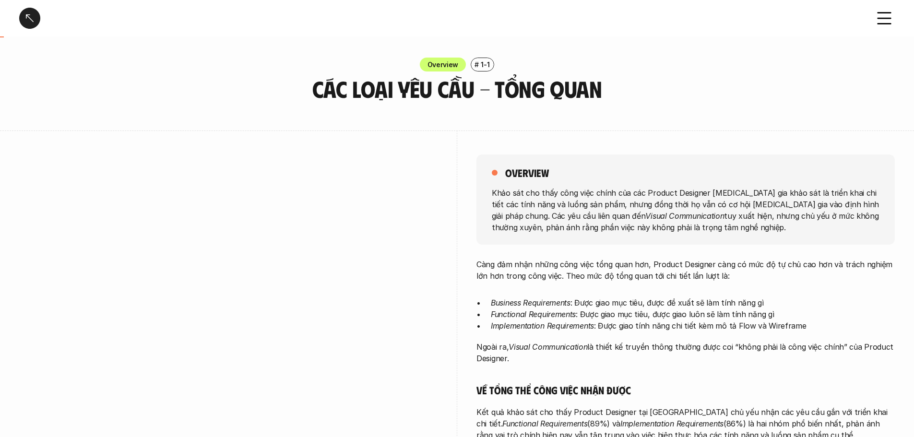
click at [794, 221] on p "Khảo sát cho thấy công việc chính của các Product Designer [MEDICAL_DATA] gia k…" at bounding box center [686, 210] width 388 height 46
drag, startPoint x: 539, startPoint y: 227, endPoint x: 645, endPoint y: 225, distance: 105.1
click at [616, 228] on p "Khảo sát cho thấy công việc chính của các Product Designer [MEDICAL_DATA] gia k…" at bounding box center [686, 210] width 388 height 46
click at [645, 225] on p "Khảo sát cho thấy công việc chính của các Product Designer [MEDICAL_DATA] gia k…" at bounding box center [686, 210] width 388 height 46
drag, startPoint x: 591, startPoint y: 225, endPoint x: 649, endPoint y: 225, distance: 57.6
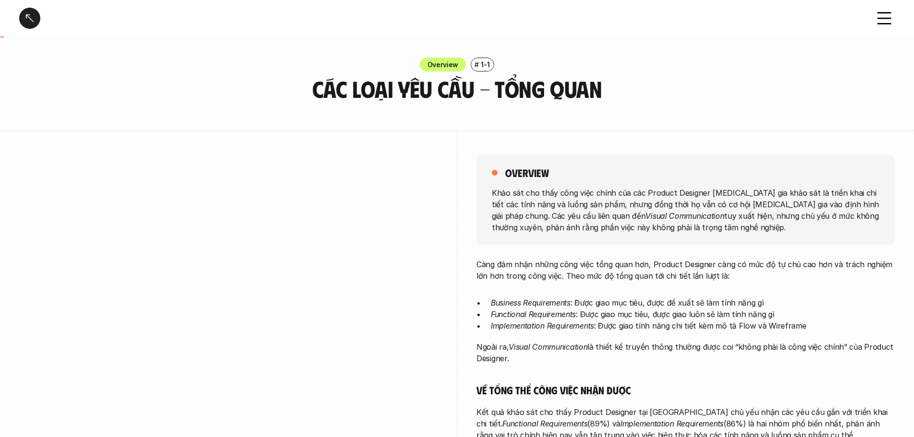
click at [631, 227] on p "Khảo sát cho thấy công việc chính của các Product Designer [MEDICAL_DATA] gia k…" at bounding box center [686, 210] width 388 height 46
click at [649, 225] on p "Khảo sát cho thấy công việc chính của các Product Designer [MEDICAL_DATA] gia k…" at bounding box center [686, 210] width 388 height 46
drag, startPoint x: 556, startPoint y: 215, endPoint x: 633, endPoint y: 218, distance: 76.8
click at [645, 218] on em "Visual Communication" at bounding box center [684, 216] width 79 height 10
click at [651, 226] on p "Khảo sát cho thấy công việc chính của các Product Designer [MEDICAL_DATA] gia k…" at bounding box center [686, 210] width 388 height 46
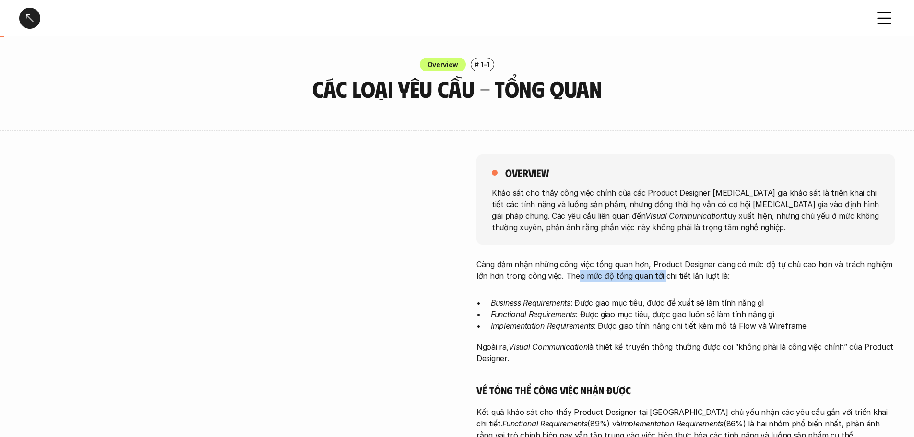
drag, startPoint x: 564, startPoint y: 273, endPoint x: 695, endPoint y: 277, distance: 131.6
click at [690, 278] on p "Càng đảm nhận những công việc tổng quan hơn, Product Designer càng có mức độ tự…" at bounding box center [686, 270] width 418 height 23
click at [705, 275] on p "Càng đảm nhận những công việc tổng quan hơn, Product Designer càng có mức độ tự…" at bounding box center [686, 270] width 418 height 23
drag, startPoint x: 676, startPoint y: 275, endPoint x: 708, endPoint y: 270, distance: 32.1
click at [698, 274] on p "Càng đảm nhận những công việc tổng quan hơn, Product Designer càng có mức độ tự…" at bounding box center [686, 270] width 418 height 23
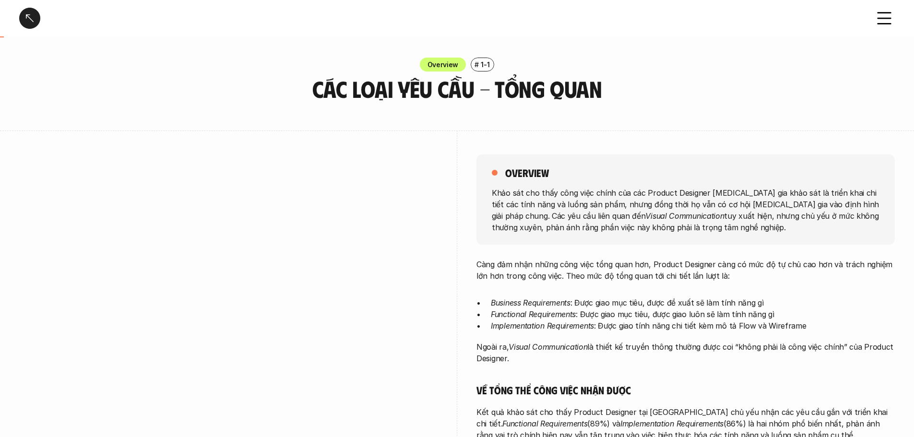
click at [708, 270] on p "Càng đảm nhận những công việc tổng quan hơn, Product Designer càng có mức độ tự…" at bounding box center [686, 270] width 418 height 23
drag, startPoint x: 576, startPoint y: 303, endPoint x: 632, endPoint y: 305, distance: 55.2
click at [632, 305] on p "Business Requirements : Được giao mục tiêu, được đề xuất sẽ làm tính năng gì" at bounding box center [693, 303] width 404 height 12
click at [705, 306] on p "Business Requirements : Được giao mục tiêu, được đề xuất sẽ làm tính năng gì" at bounding box center [693, 303] width 404 height 12
drag, startPoint x: 668, startPoint y: 263, endPoint x: 749, endPoint y: 260, distance: 81.1
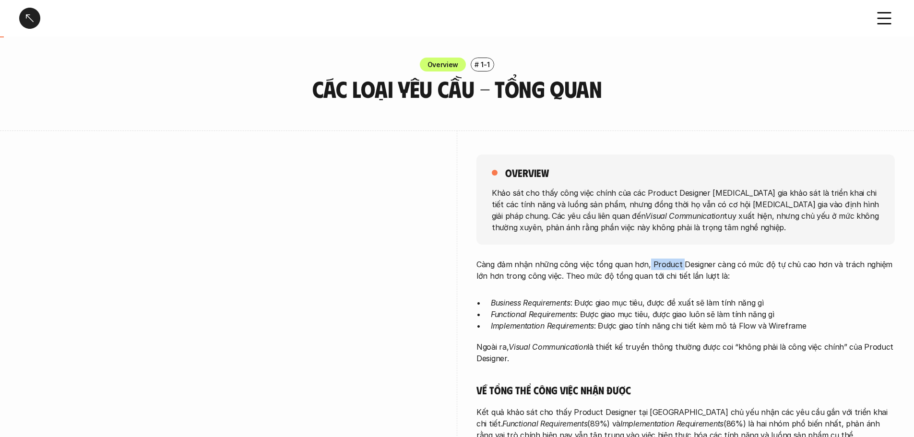
click at [731, 263] on p "Càng đảm nhận những công việc tổng quan hơn, Product Designer càng có mức độ tự…" at bounding box center [686, 270] width 418 height 23
click at [749, 260] on p "Càng đảm nhận những công việc tổng quan hơn, Product Designer càng có mức độ tự…" at bounding box center [686, 270] width 418 height 23
drag, startPoint x: 526, startPoint y: 258, endPoint x: 595, endPoint y: 260, distance: 68.2
click at [582, 260] on div "overview Khảo sát cho thấy công việc chính của các Product Designer [MEDICAL_DA…" at bounding box center [686, 411] width 418 height 560
click at [619, 260] on p "Càng đảm nhận những công việc tổng quan hơn, Product Designer càng có mức độ tự…" at bounding box center [686, 270] width 418 height 23
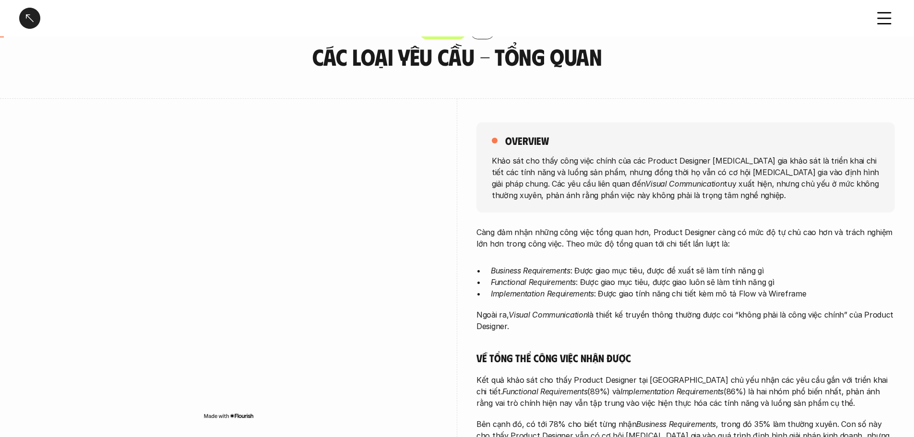
scroll to position [48, 0]
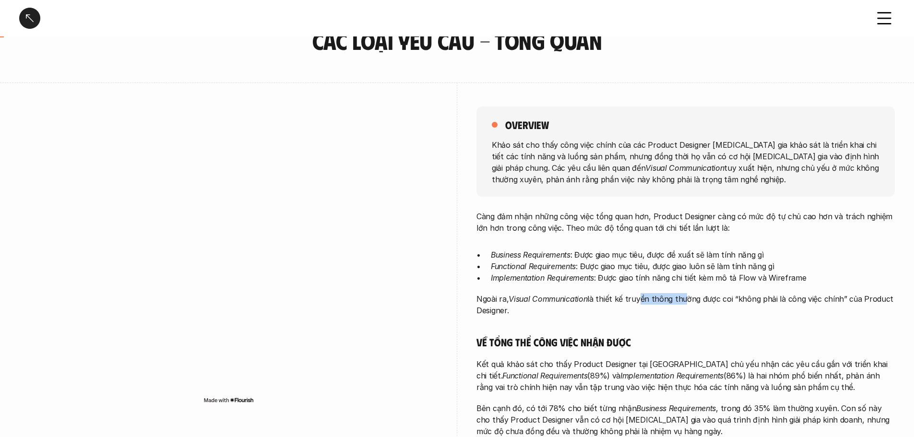
drag, startPoint x: 637, startPoint y: 298, endPoint x: 734, endPoint y: 300, distance: 97.5
click at [719, 301] on p "Ngoài ra, Visual Communication là thiết kế truyền thông thường được coi “không …" at bounding box center [686, 304] width 418 height 23
click at [740, 300] on p "Ngoài ra, Visual Communication là thiết kế truyền thông thường được coi “không …" at bounding box center [686, 304] width 418 height 23
click at [722, 300] on p "Ngoài ra, Visual Communication là thiết kế truyền thông thường được coi “không …" at bounding box center [686, 304] width 418 height 23
click at [733, 298] on p "Ngoài ra, Visual Communication là thiết kế truyền thông thường được coi “không …" at bounding box center [686, 304] width 418 height 23
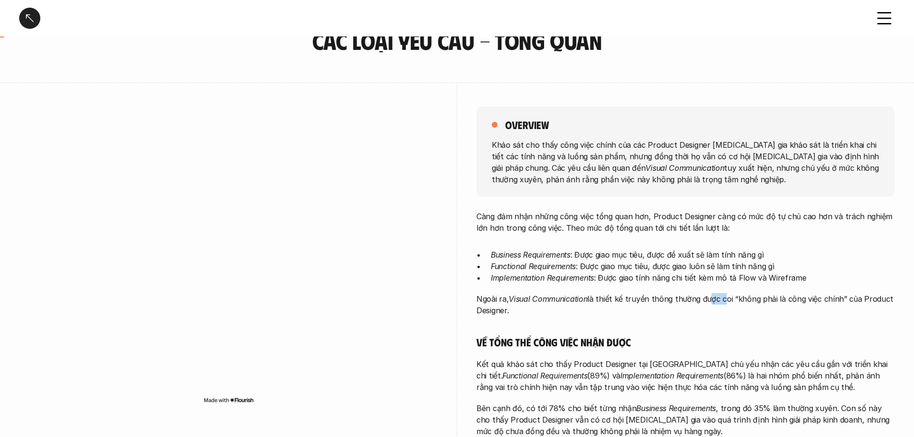
drag, startPoint x: 706, startPoint y: 298, endPoint x: 726, endPoint y: 299, distance: 19.7
click at [723, 300] on p "Ngoài ra, Visual Communication là thiết kế truyền thông thường được coi “không …" at bounding box center [686, 304] width 418 height 23
click at [730, 299] on p "Ngoài ra, Visual Communication là thiết kế truyền thông thường được coi “không …" at bounding box center [686, 304] width 418 height 23
click at [734, 298] on p "Ngoài ra, Visual Communication là thiết kế truyền thông thường được coi “không …" at bounding box center [686, 304] width 418 height 23
click at [749, 297] on p "Ngoài ra, Visual Communication là thiết kế truyền thông thường được coi “không …" at bounding box center [686, 304] width 418 height 23
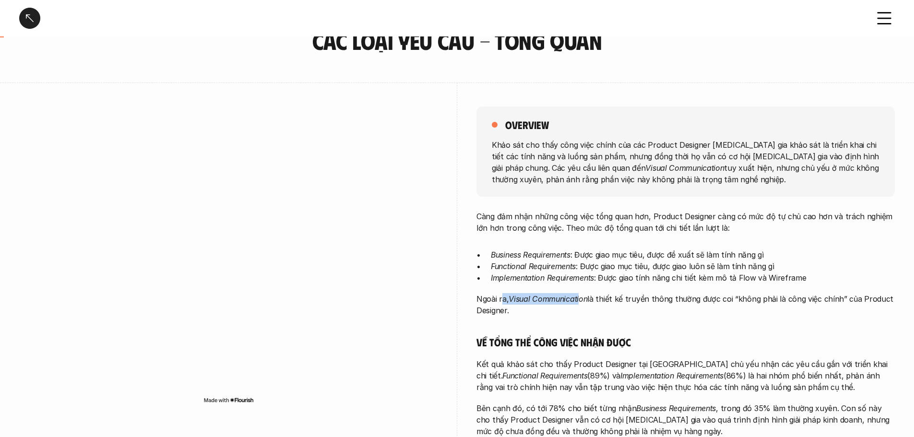
drag, startPoint x: 501, startPoint y: 299, endPoint x: 639, endPoint y: 299, distance: 138.2
click at [594, 299] on p "Ngoài ra, Visual Communication là thiết kế truyền thông thường được coi “không …" at bounding box center [686, 304] width 418 height 23
click at [643, 299] on p "Ngoài ra, Visual Communication là thiết kế truyền thông thường được coi “không …" at bounding box center [686, 304] width 418 height 23
drag, startPoint x: 610, startPoint y: 299, endPoint x: 640, endPoint y: 297, distance: 29.8
click at [634, 298] on p "Ngoài ra, Visual Communication là thiết kế truyền thông thường được coi “không …" at bounding box center [686, 304] width 418 height 23
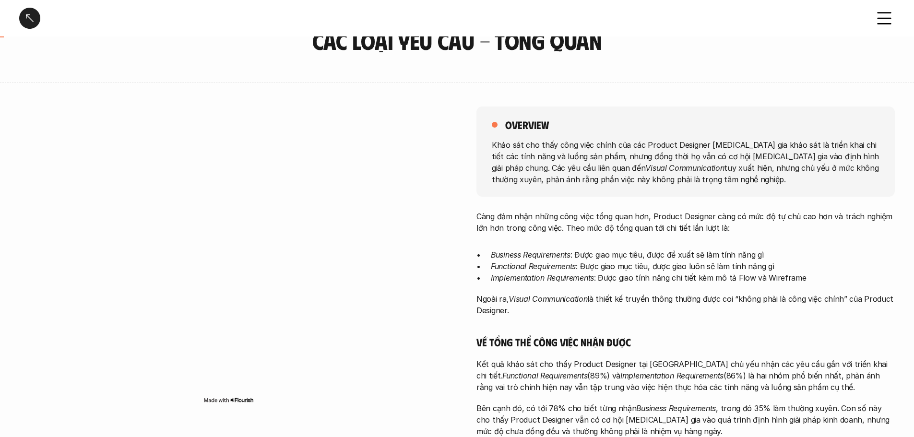
click at [641, 297] on p "Ngoài ra, Visual Communication là thiết kế truyền thông thường được coi “không …" at bounding box center [686, 304] width 418 height 23
drag, startPoint x: 545, startPoint y: 263, endPoint x: 638, endPoint y: 260, distance: 93.2
click at [616, 265] on p "Functional Requirements : Được giao mục tiêu, được giao luôn sẽ làm tính năng gì" at bounding box center [693, 267] width 404 height 12
click at [638, 260] on p "Business Requirements : Được giao mục tiêu, được đề xuất sẽ làm tính năng gì" at bounding box center [693, 255] width 404 height 12
drag, startPoint x: 600, startPoint y: 252, endPoint x: 681, endPoint y: 248, distance: 80.7
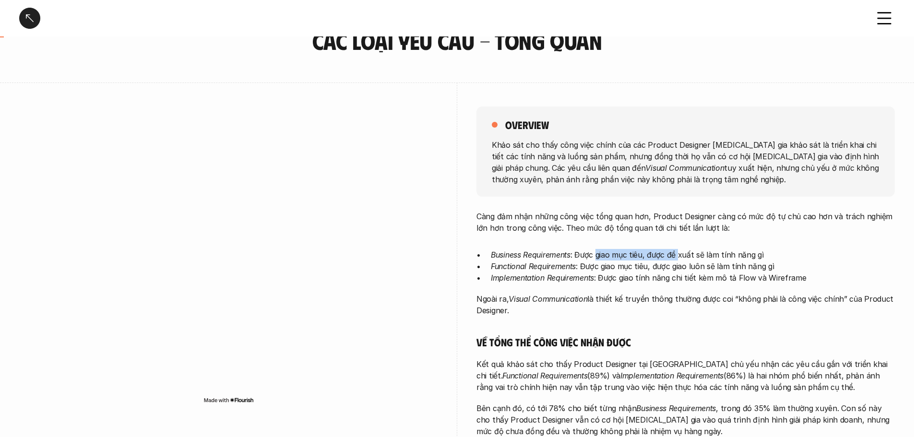
click at [681, 248] on div "Càng đảm nhận những công việc tổng quan hơn, Product Designer càng có mức độ tự…" at bounding box center [686, 412] width 418 height 403
click at [712, 245] on div "Càng đảm nhận những công việc tổng quan hơn, Product Designer càng có mức độ tự…" at bounding box center [686, 412] width 418 height 403
drag, startPoint x: 739, startPoint y: 266, endPoint x: 688, endPoint y: 267, distance: 50.4
click at [734, 266] on p "Functional Requirements : Được giao mục tiêu, được giao luôn sẽ làm tính năng gì" at bounding box center [693, 267] width 404 height 12
click at [727, 264] on p "Functional Requirements : Được giao mục tiêu, được giao luôn sẽ làm tính năng gì" at bounding box center [693, 267] width 404 height 12
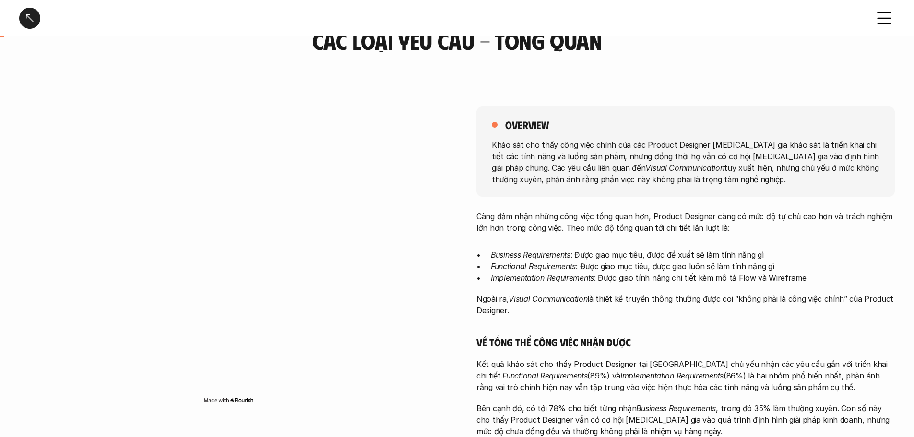
click at [745, 262] on p "Functional Requirements : Được giao mục tiêu, được giao luôn sẽ làm tính năng gì" at bounding box center [693, 267] width 404 height 12
drag, startPoint x: 690, startPoint y: 263, endPoint x: 718, endPoint y: 265, distance: 28.9
click at [715, 265] on p "Functional Requirements : Được giao mục tiêu, được giao luôn sẽ làm tính năng gì" at bounding box center [693, 267] width 404 height 12
click at [718, 265] on p "Functional Requirements : Được giao mục tiêu, được giao luôn sẽ làm tính năng gì" at bounding box center [693, 267] width 404 height 12
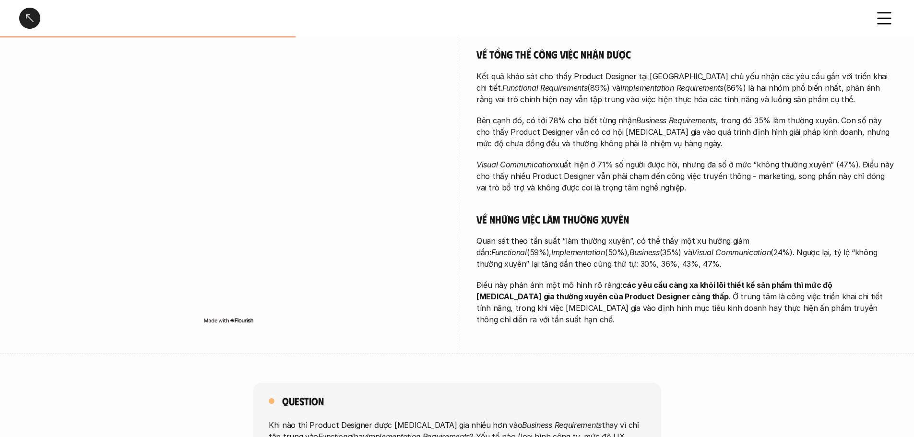
scroll to position [288, 0]
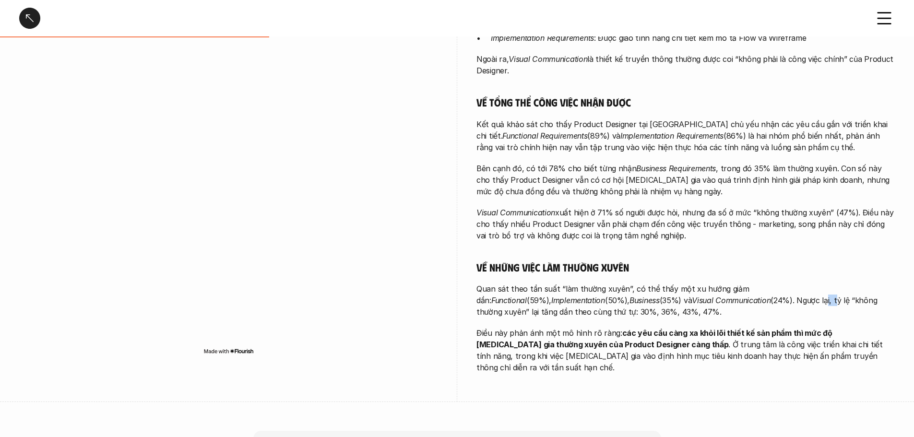
drag, startPoint x: 708, startPoint y: 302, endPoint x: 753, endPoint y: 301, distance: 45.1
click at [745, 302] on p "Quan sát theo tần suất “làm thường xuyên”, có thể thấy một xu hướng giảm dần: F…" at bounding box center [686, 300] width 418 height 35
drag, startPoint x: 754, startPoint y: 301, endPoint x: 746, endPoint y: 301, distance: 8.2
click at [752, 301] on p "Quan sát theo tần suất “làm thường xuyên”, có thể thấy một xu hướng giảm dần: F…" at bounding box center [686, 300] width 418 height 35
drag, startPoint x: 569, startPoint y: 293, endPoint x: 621, endPoint y: 290, distance: 51.4
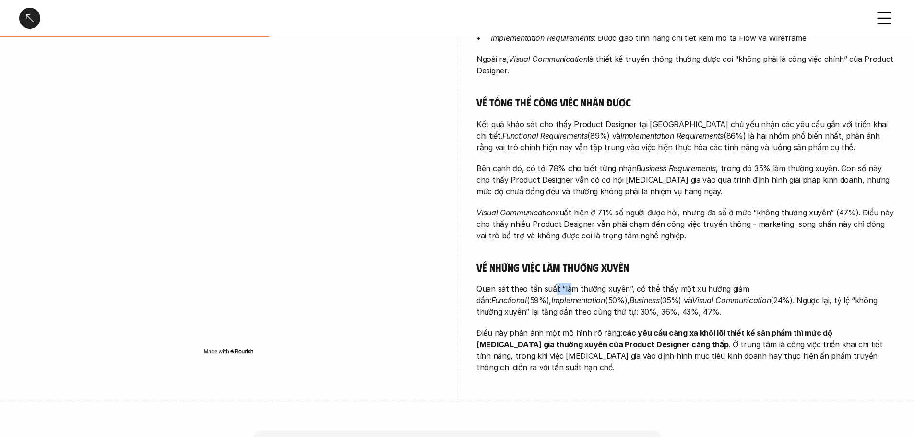
click at [619, 291] on p "Quan sát theo tần suất “làm thường xuyên”, có thể thấy một xu hướng giảm dần: F…" at bounding box center [686, 300] width 418 height 35
click at [661, 291] on p "Quan sát theo tần suất “làm thường xuyên”, có thể thấy một xu hướng giảm dần: F…" at bounding box center [686, 300] width 418 height 35
drag, startPoint x: 610, startPoint y: 291, endPoint x: 695, endPoint y: 288, distance: 85.0
click at [658, 289] on p "Quan sát theo tần suất “làm thường xuyên”, có thể thấy một xu hướng giảm dần: F…" at bounding box center [686, 300] width 418 height 35
click at [697, 288] on p "Quan sát theo tần suất “làm thường xuyên”, có thể thấy một xu hướng giảm dần: F…" at bounding box center [686, 300] width 418 height 35
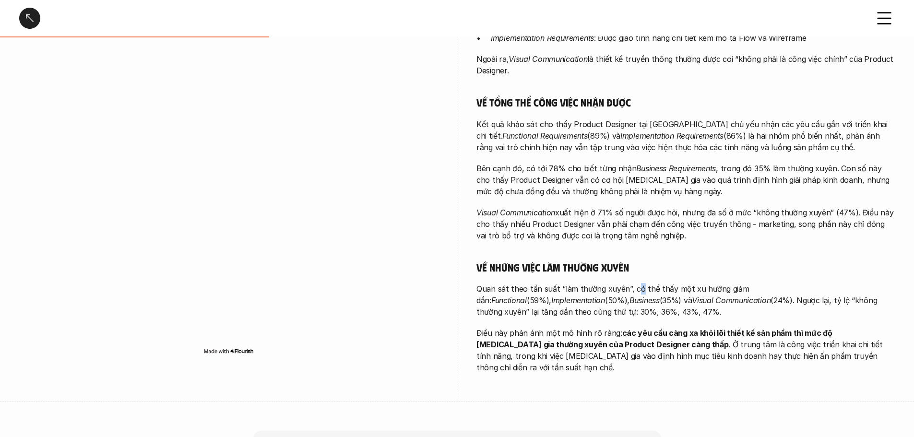
drag, startPoint x: 634, startPoint y: 291, endPoint x: 676, endPoint y: 290, distance: 41.8
click at [661, 292] on p "Quan sát theo tần suất “làm thường xuyên”, có thể thấy một xu hướng giảm dần: F…" at bounding box center [686, 300] width 418 height 35
drag, startPoint x: 680, startPoint y: 290, endPoint x: 614, endPoint y: 293, distance: 65.3
click at [679, 291] on p "Quan sát theo tần suất “làm thường xuyên”, có thể thấy một xu hướng giảm dần: F…" at bounding box center [686, 300] width 418 height 35
click at [582, 289] on p "Quan sát theo tần suất “làm thường xuyên”, có thể thấy một xu hướng giảm dần: F…" at bounding box center [686, 300] width 418 height 35
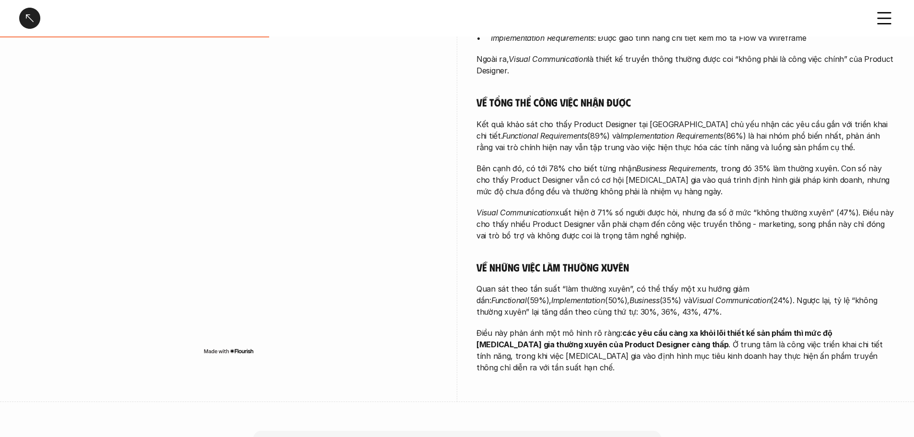
click at [594, 288] on p "Quan sát theo tần suất “làm thường xuyên”, có thể thấy một xu hướng giảm dần: F…" at bounding box center [686, 300] width 418 height 35
drag, startPoint x: 743, startPoint y: 286, endPoint x: 770, endPoint y: 283, distance: 27.0
click at [766, 284] on p "Quan sát theo tần suất “làm thường xuyên”, có thể thấy một xu hướng giảm dần: F…" at bounding box center [686, 300] width 418 height 35
click at [770, 283] on p "Quan sát theo tần suất “làm thường xuyên”, có thể thấy một xu hướng giảm dần: F…" at bounding box center [686, 300] width 418 height 35
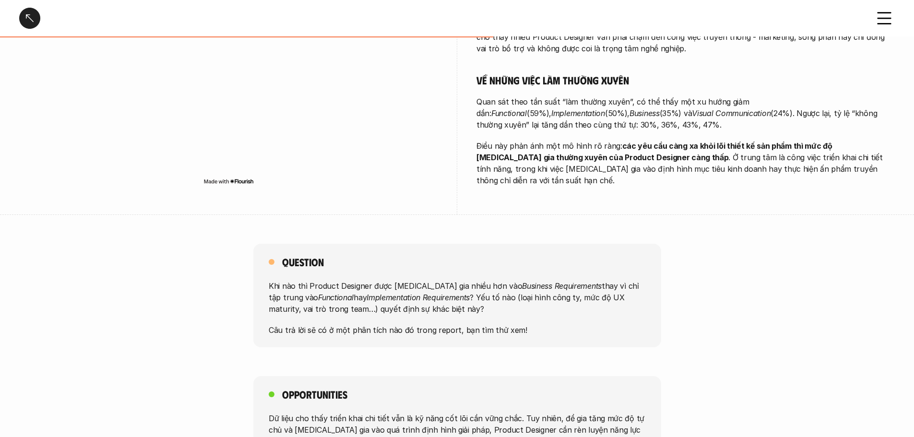
scroll to position [480, 0]
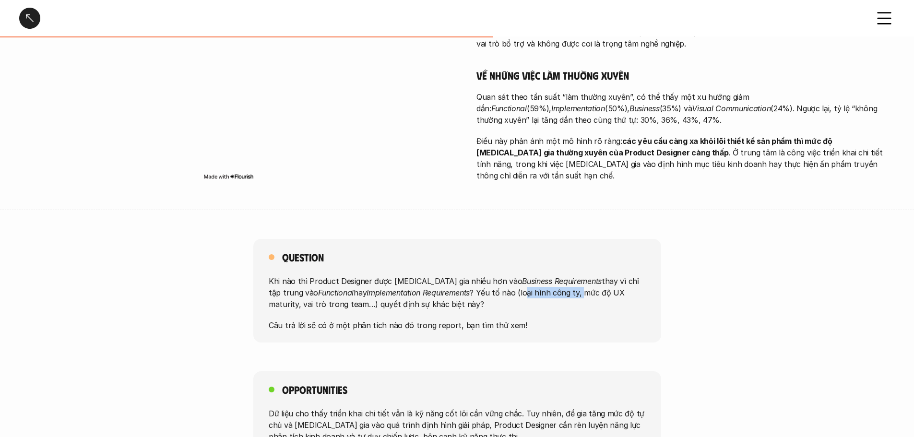
drag, startPoint x: 500, startPoint y: 284, endPoint x: 548, endPoint y: 287, distance: 48.1
click at [540, 287] on p "Khi nào thì Product Designer được [MEDICAL_DATA] gia nhiều hơn vào Business Req…" at bounding box center [457, 292] width 377 height 35
click at [548, 287] on p "Khi nào thì Product Designer được [MEDICAL_DATA] gia nhiều hơn vào Business Req…" at bounding box center [457, 292] width 377 height 35
drag, startPoint x: 503, startPoint y: 278, endPoint x: 547, endPoint y: 278, distance: 43.2
click at [547, 278] on p "Khi nào thì Product Designer được [MEDICAL_DATA] gia nhiều hơn vào Business Req…" at bounding box center [457, 292] width 377 height 35
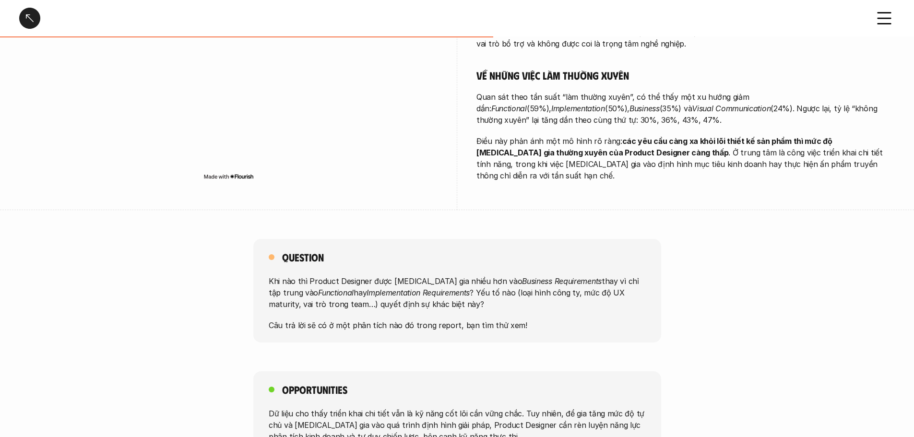
click at [561, 277] on p "Khi nào thì Product Designer được [MEDICAL_DATA] gia nhiều hơn vào Business Req…" at bounding box center [457, 292] width 377 height 35
drag, startPoint x: 532, startPoint y: 283, endPoint x: 590, endPoint y: 285, distance: 57.6
click at [590, 285] on p "Khi nào thì Product Designer được [MEDICAL_DATA] gia nhiều hơn vào Business Req…" at bounding box center [457, 292] width 377 height 35
click at [592, 284] on p "Khi nào thì Product Designer được [MEDICAL_DATA] gia nhiều hơn vào Business Req…" at bounding box center [457, 292] width 377 height 35
drag, startPoint x: 307, startPoint y: 316, endPoint x: 375, endPoint y: 315, distance: 68.6
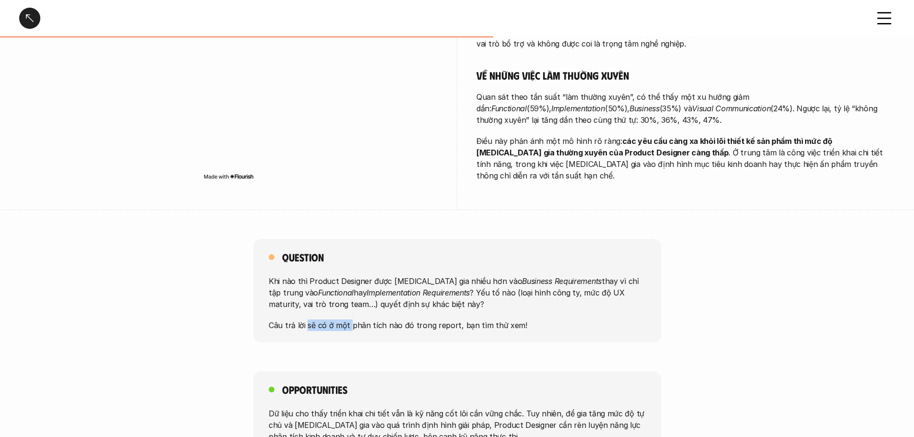
click at [369, 320] on p "Câu trả lời sẽ có ở một phân tích nào đó trong report, bạn tìm thử xem!" at bounding box center [457, 326] width 377 height 12
click at [386, 320] on p "Câu trả lời sẽ có ở một phân tích nào đó trong report, bạn tìm thử xem!" at bounding box center [457, 326] width 377 height 12
drag, startPoint x: 351, startPoint y: 316, endPoint x: 402, endPoint y: 315, distance: 50.9
click at [398, 320] on p "Câu trả lời sẽ có ở một phân tích nào đó trong report, bạn tìm thử xem!" at bounding box center [457, 326] width 377 height 12
click at [427, 320] on p "Câu trả lời sẽ có ở một phân tích nào đó trong report, bạn tìm thử xem!" at bounding box center [457, 326] width 377 height 12
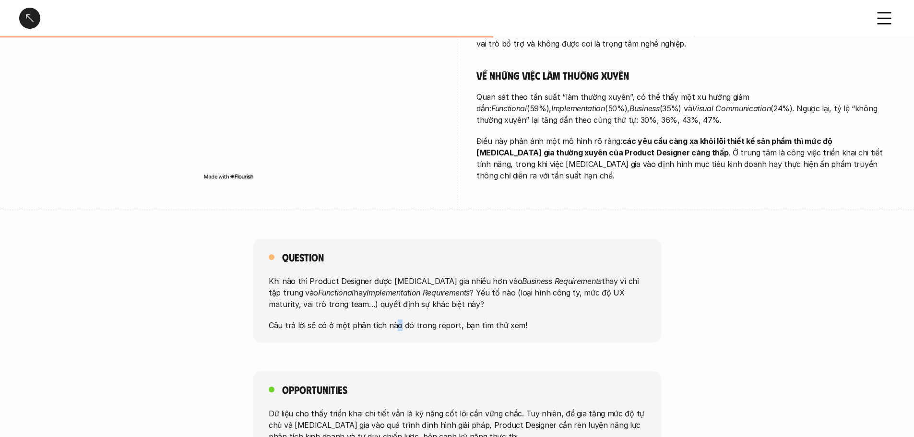
drag, startPoint x: 391, startPoint y: 314, endPoint x: 455, endPoint y: 314, distance: 64.3
click at [433, 320] on p "Câu trả lời sẽ có ở một phân tích nào đó trong report, bạn tìm thử xem!" at bounding box center [457, 326] width 377 height 12
click at [455, 320] on p "Câu trả lời sẽ có ở một phân tích nào đó trong report, bạn tìm thử xem!" at bounding box center [457, 326] width 377 height 12
drag, startPoint x: 545, startPoint y: 276, endPoint x: 572, endPoint y: 277, distance: 26.9
click at [570, 277] on p "Khi nào thì Product Designer được [MEDICAL_DATA] gia nhiều hơn vào Business Req…" at bounding box center [457, 292] width 377 height 35
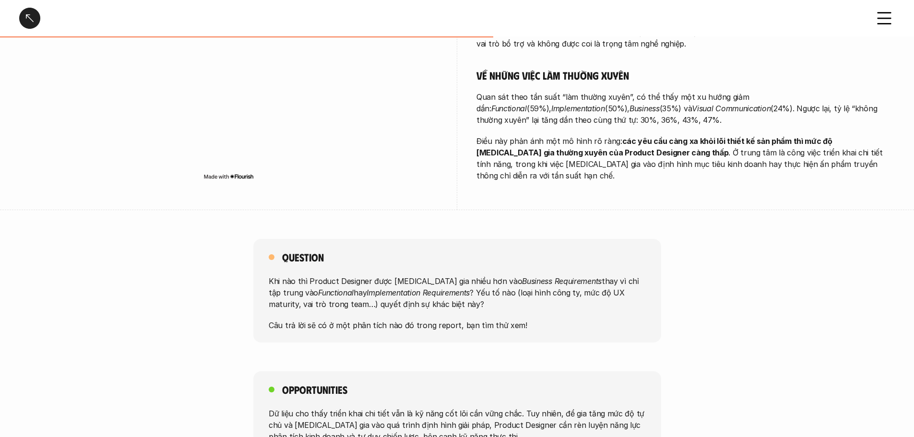
click at [588, 278] on p "Khi nào thì Product Designer được [MEDICAL_DATA] gia nhiều hơn vào Business Req…" at bounding box center [457, 292] width 377 height 35
drag, startPoint x: 323, startPoint y: 290, endPoint x: 367, endPoint y: 288, distance: 44.7
click at [360, 288] on p "Khi nào thì Product Designer được [MEDICAL_DATA] gia nhiều hơn vào Business Req…" at bounding box center [457, 292] width 377 height 35
click at [377, 287] on p "Khi nào thì Product Designer được [MEDICAL_DATA] gia nhiều hơn vào Business Req…" at bounding box center [457, 292] width 377 height 35
click at [381, 287] on p "Khi nào thì Product Designer được [MEDICAL_DATA] gia nhiều hơn vào Business Req…" at bounding box center [457, 292] width 377 height 35
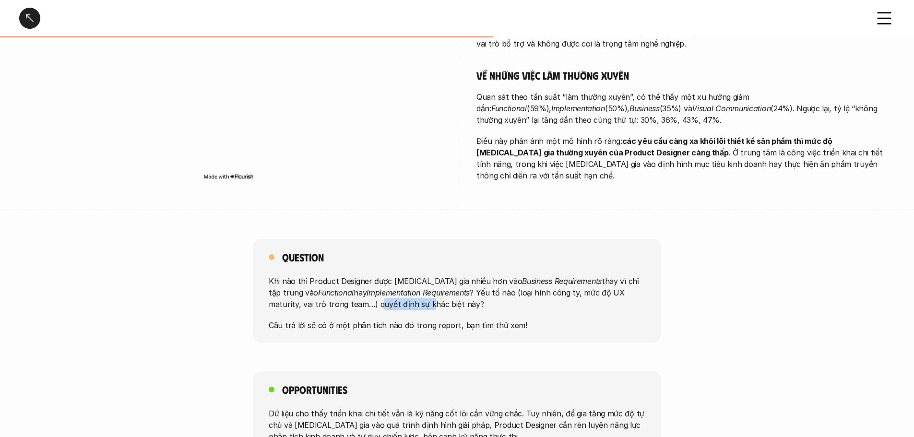
drag, startPoint x: 358, startPoint y: 288, endPoint x: 396, endPoint y: 287, distance: 37.9
click at [375, 287] on p "Khi nào thì Product Designer được [MEDICAL_DATA] gia nhiều hơn vào Business Req…" at bounding box center [457, 292] width 377 height 35
click at [396, 287] on p "Khi nào thì Product Designer được [MEDICAL_DATA] gia nhiều hơn vào Business Req…" at bounding box center [457, 292] width 377 height 35
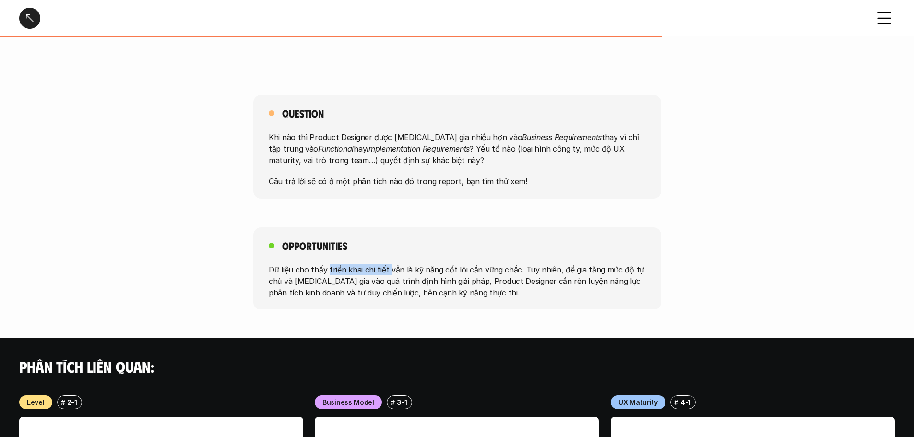
drag, startPoint x: 328, startPoint y: 262, endPoint x: 409, endPoint y: 260, distance: 81.1
click at [395, 263] on p "Dữ liệu cho thấy triển khai chi tiết vẫn là kỹ năng cốt lõi cần vững chắc. Tuy …" at bounding box center [457, 280] width 377 height 35
click at [416, 263] on p "Dữ liệu cho thấy triển khai chi tiết vẫn là kỹ năng cốt lõi cần vững chắc. Tuy …" at bounding box center [457, 280] width 377 height 35
drag, startPoint x: 343, startPoint y: 257, endPoint x: 418, endPoint y: 256, distance: 74.4
click at [398, 263] on p "Dữ liệu cho thấy triển khai chi tiết vẫn là kỹ năng cốt lõi cần vững chắc. Tuy …" at bounding box center [457, 280] width 377 height 35
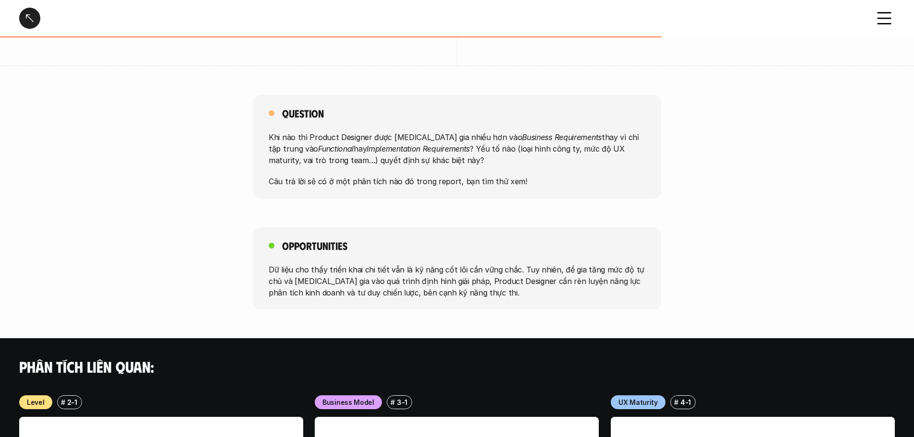
click at [418, 263] on p "Dữ liệu cho thấy triển khai chi tiết vẫn là kỹ năng cốt lõi cần vững chắc. Tuy …" at bounding box center [457, 280] width 377 height 35
drag, startPoint x: 377, startPoint y: 257, endPoint x: 435, endPoint y: 256, distance: 58.1
click at [408, 263] on p "Dữ liệu cho thấy triển khai chi tiết vẫn là kỹ năng cốt lõi cần vững chắc. Tuy …" at bounding box center [457, 280] width 377 height 35
click at [437, 263] on p "Dữ liệu cho thấy triển khai chi tiết vẫn là kỹ năng cốt lõi cần vững chắc. Tuy …" at bounding box center [457, 280] width 377 height 35
drag, startPoint x: 394, startPoint y: 254, endPoint x: 460, endPoint y: 255, distance: 65.8
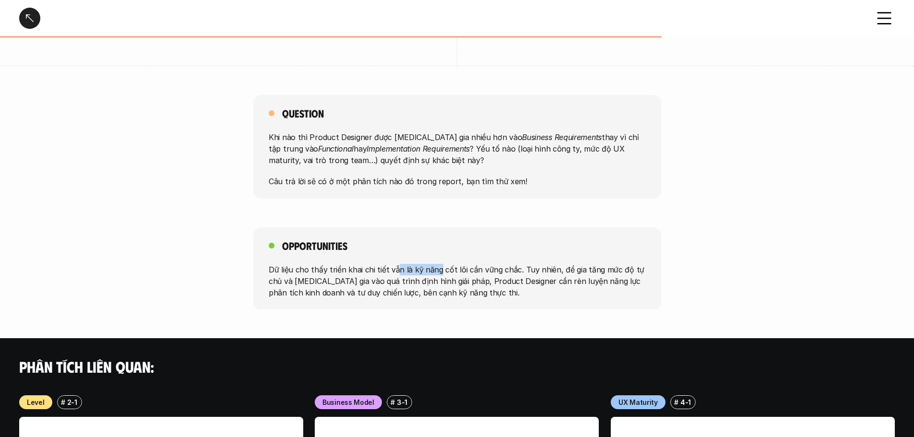
click at [443, 263] on p "Dữ liệu cho thấy triển khai chi tiết vẫn là kỹ năng cốt lõi cần vững chắc. Tuy …" at bounding box center [457, 280] width 377 height 35
click at [461, 263] on p "Dữ liệu cho thấy triển khai chi tiết vẫn là kỹ năng cốt lõi cần vững chắc. Tuy …" at bounding box center [457, 280] width 377 height 35
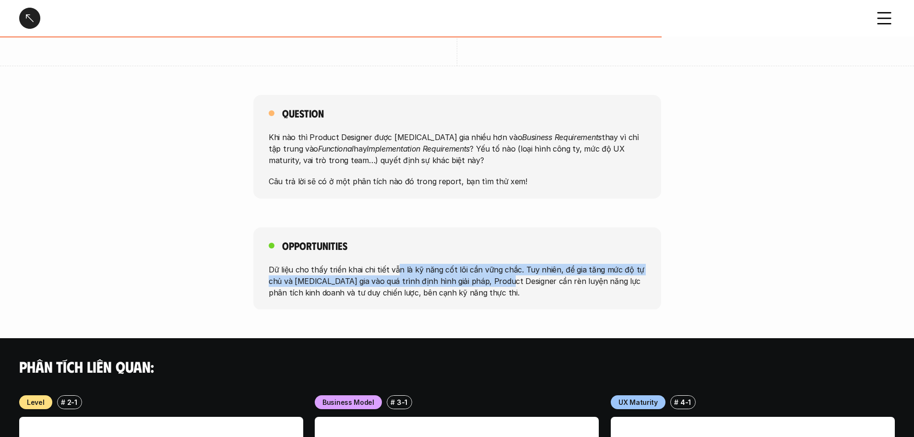
drag, startPoint x: 426, startPoint y: 263, endPoint x: 565, endPoint y: 267, distance: 139.2
click at [526, 267] on p "Dữ liệu cho thấy triển khai chi tiết vẫn là kỹ năng cốt lõi cần vững chắc. Tuy …" at bounding box center [457, 280] width 377 height 35
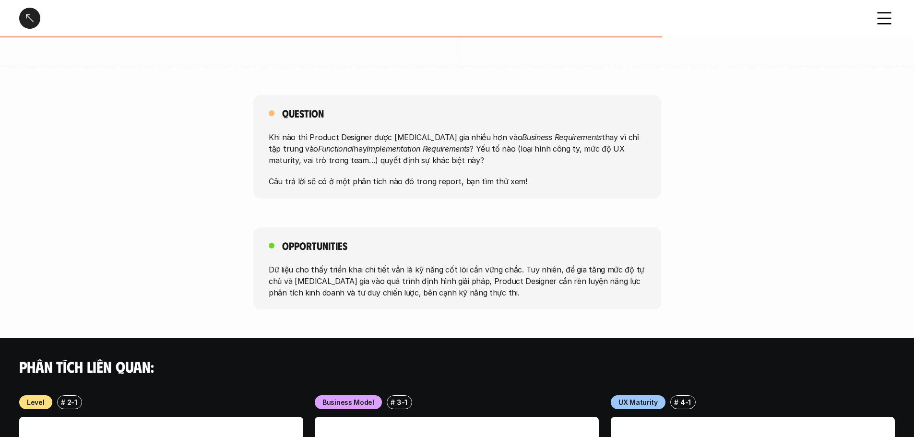
click at [567, 267] on p "Dữ liệu cho thấy triển khai chi tiết vẫn là kỹ năng cốt lõi cần vững chắc. Tuy …" at bounding box center [457, 280] width 377 height 35
drag, startPoint x: 549, startPoint y: 263, endPoint x: 573, endPoint y: 262, distance: 24.6
click at [571, 263] on p "Dữ liệu cho thấy triển khai chi tiết vẫn là kỹ năng cốt lõi cần vững chắc. Tuy …" at bounding box center [457, 280] width 377 height 35
click at [574, 263] on p "Dữ liệu cho thấy triển khai chi tiết vẫn là kỹ năng cốt lõi cần vững chắc. Tuy …" at bounding box center [457, 280] width 377 height 35
drag, startPoint x: 306, startPoint y: 256, endPoint x: 436, endPoint y: 258, distance: 129.6
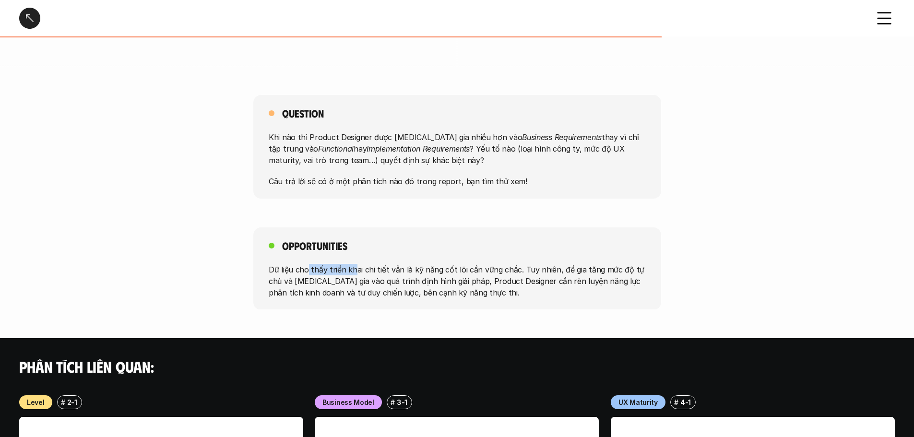
click at [420, 263] on p "Dữ liệu cho thấy triển khai chi tiết vẫn là kỹ năng cốt lõi cần vững chắc. Tuy …" at bounding box center [457, 280] width 377 height 35
click at [440, 263] on p "Dữ liệu cho thấy triển khai chi tiết vẫn là kỹ năng cốt lõi cần vững chắc. Tuy …" at bounding box center [457, 280] width 377 height 35
drag, startPoint x: 393, startPoint y: 260, endPoint x: 475, endPoint y: 261, distance: 82.1
click at [439, 263] on p "Dữ liệu cho thấy triển khai chi tiết vẫn là kỹ năng cốt lõi cần vững chắc. Tuy …" at bounding box center [457, 280] width 377 height 35
click at [500, 263] on p "Dữ liệu cho thấy triển khai chi tiết vẫn là kỹ năng cốt lõi cần vững chắc. Tuy …" at bounding box center [457, 280] width 377 height 35
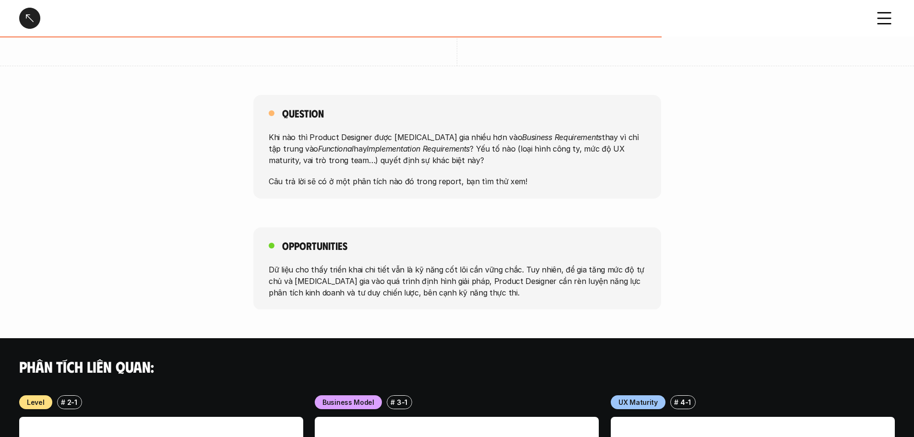
click at [567, 266] on p "Dữ liệu cho thấy triển khai chi tiết vẫn là kỹ năng cốt lõi cần vững chắc. Tuy …" at bounding box center [457, 280] width 377 height 35
click at [457, 265] on p "Dữ liệu cho thấy triển khai chi tiết vẫn là kỹ năng cốt lõi cần vững chắc. Tuy …" at bounding box center [457, 280] width 377 height 35
click at [478, 265] on p "Dữ liệu cho thấy triển khai chi tiết vẫn là kỹ năng cốt lõi cần vững chắc. Tuy …" at bounding box center [457, 280] width 377 height 35
drag, startPoint x: 426, startPoint y: 265, endPoint x: 449, endPoint y: 262, distance: 22.7
click at [442, 263] on p "Dữ liệu cho thấy triển khai chi tiết vẫn là kỹ năng cốt lõi cần vững chắc. Tuy …" at bounding box center [457, 280] width 377 height 35
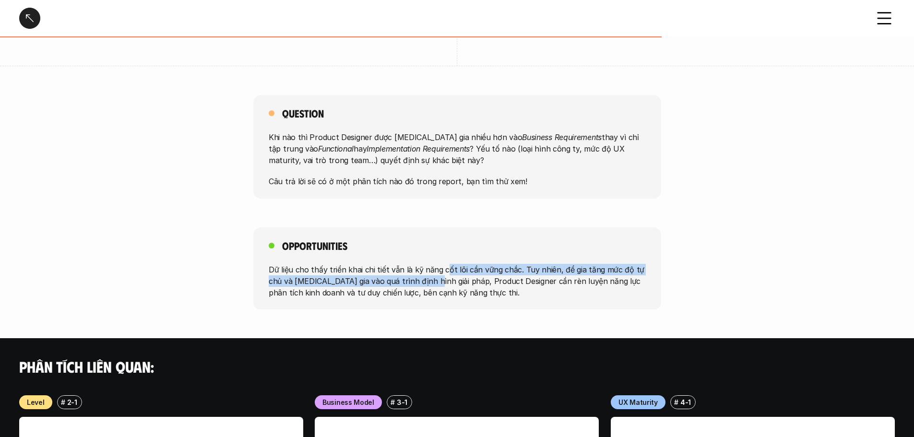
drag, startPoint x: 449, startPoint y: 262, endPoint x: 348, endPoint y: 264, distance: 100.3
click at [448, 263] on p "Dữ liệu cho thấy triển khai chi tiết vẫn là kỹ năng cốt lõi cần vững chắc. Tuy …" at bounding box center [457, 280] width 377 height 35
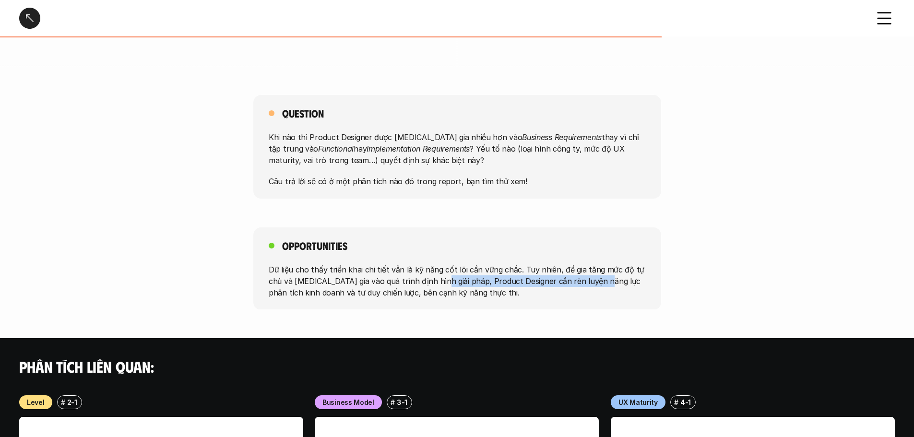
drag, startPoint x: 434, startPoint y: 269, endPoint x: 609, endPoint y: 271, distance: 174.7
click at [604, 272] on p "Dữ liệu cho thấy triển khai chi tiết vẫn là kỹ năng cốt lõi cần vững chắc. Tuy …" at bounding box center [457, 280] width 377 height 35
click at [615, 268] on p "Dữ liệu cho thấy triển khai chi tiết vẫn là kỹ năng cốt lõi cần vững chắc. Tuy …" at bounding box center [457, 280] width 377 height 35
drag, startPoint x: 320, startPoint y: 273, endPoint x: 412, endPoint y: 272, distance: 91.7
click at [389, 273] on p "Dữ liệu cho thấy triển khai chi tiết vẫn là kỹ năng cốt lõi cần vững chắc. Tuy …" at bounding box center [457, 280] width 377 height 35
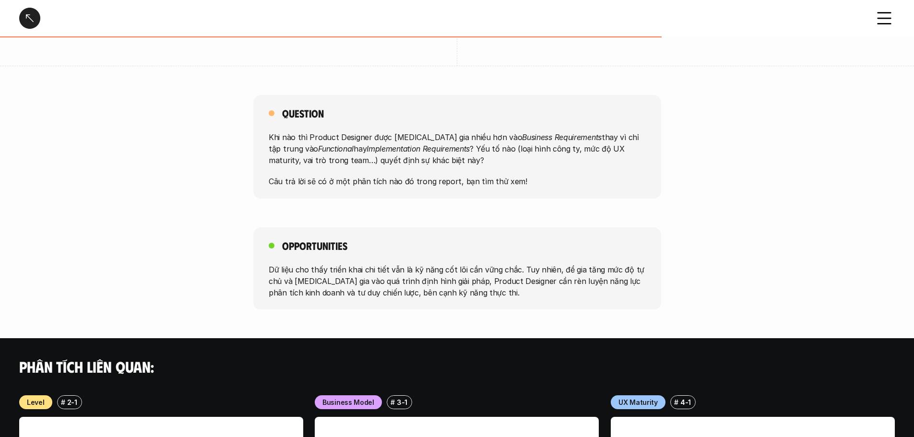
click at [418, 272] on p "Dữ liệu cho thấy triển khai chi tiết vẫn là kỹ năng cốt lõi cần vững chắc. Tuy …" at bounding box center [457, 280] width 377 height 35
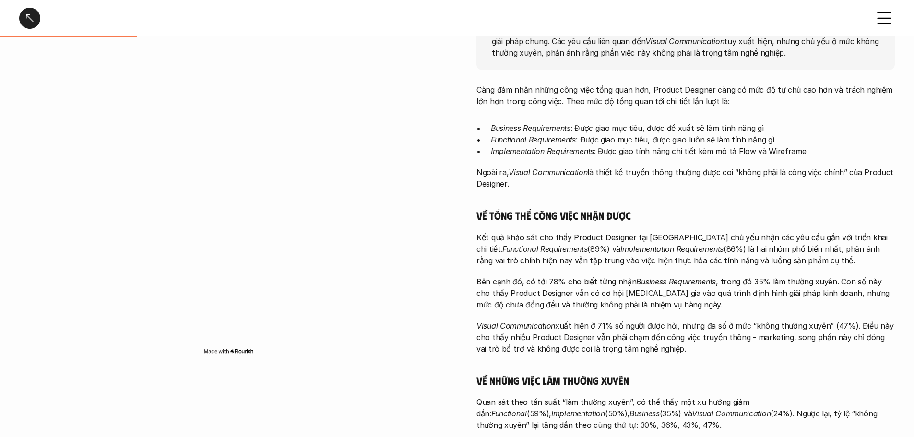
scroll to position [192, 0]
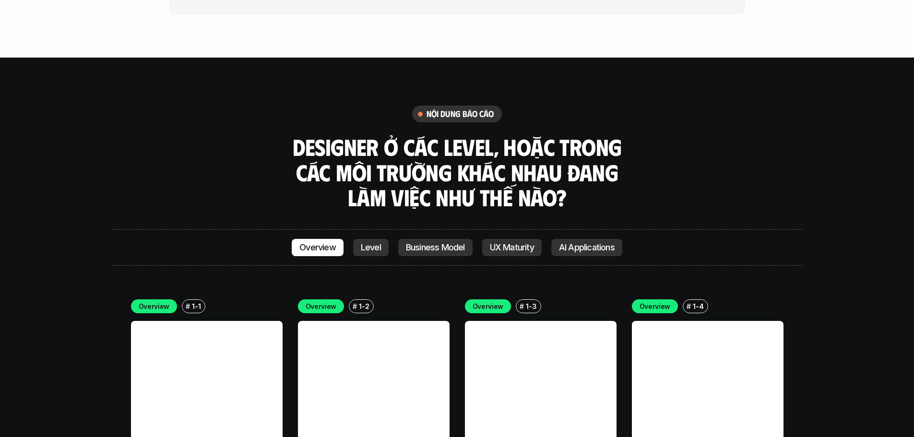
scroll to position [2703, 0]
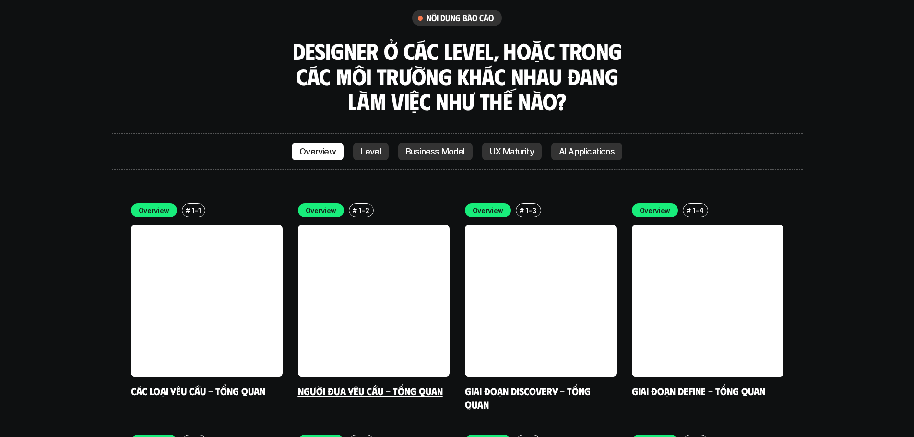
click at [410, 269] on link at bounding box center [374, 301] width 152 height 152
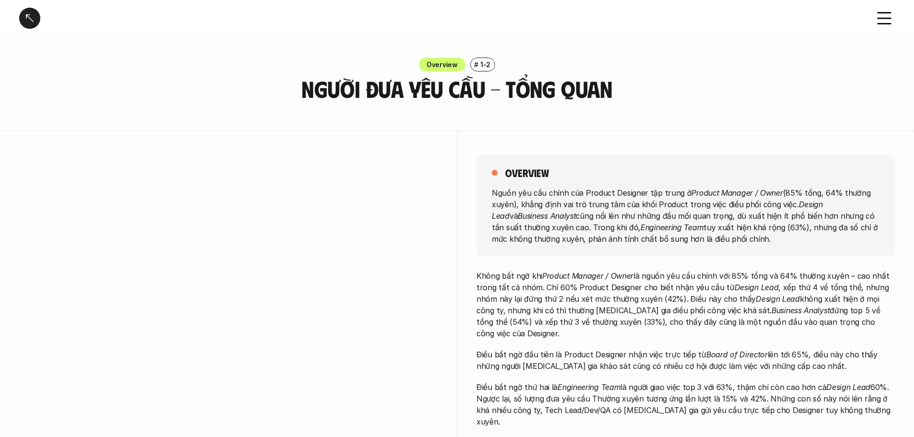
scroll to position [48, 0]
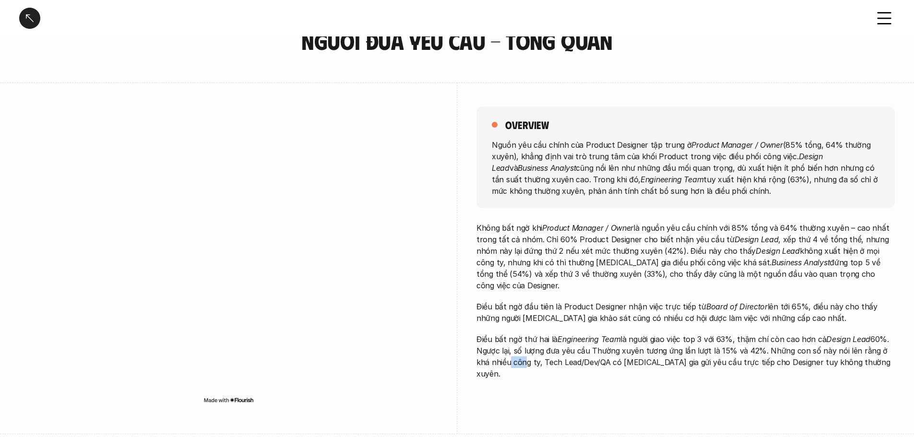
drag, startPoint x: 494, startPoint y: 348, endPoint x: 521, endPoint y: 346, distance: 26.4
click at [511, 347] on p "Điều bất ngờ thứ hai là Engineering Team là người giao việc top 3 với 63%, thậm…" at bounding box center [686, 357] width 418 height 46
click at [539, 351] on p "Điều bất ngờ thứ hai là Engineering Team là người giao việc top 3 với 63%, thậm…" at bounding box center [686, 357] width 418 height 46
drag, startPoint x: 518, startPoint y: 351, endPoint x: 578, endPoint y: 346, distance: 60.2
click at [572, 347] on p "Điều bất ngờ thứ hai là Engineering Team là người giao việc top 3 với 63%, thậm…" at bounding box center [686, 357] width 418 height 46
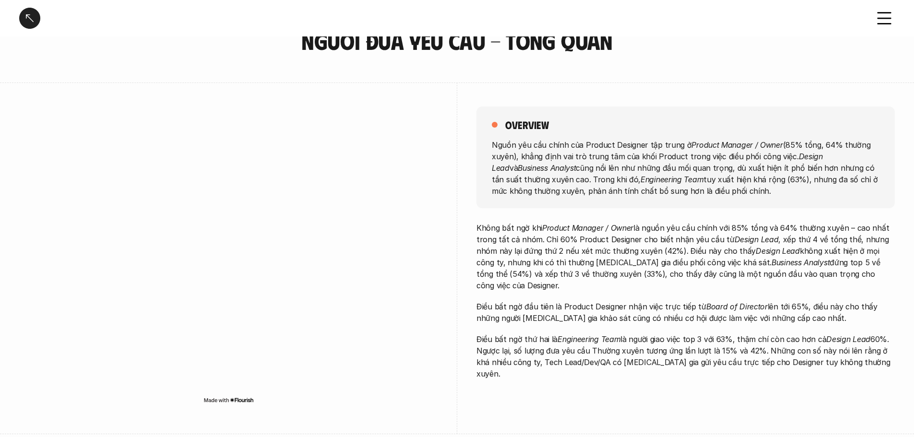
click at [593, 342] on p "Điều bất ngờ thứ hai là Engineering Team là người giao việc top 3 với 63%, thậm…" at bounding box center [686, 357] width 418 height 46
drag, startPoint x: 550, startPoint y: 347, endPoint x: 599, endPoint y: 346, distance: 49.4
click at [583, 346] on p "Điều bất ngờ thứ hai là Engineering Team là người giao việc top 3 với 63%, thậm…" at bounding box center [686, 357] width 418 height 46
click at [609, 346] on p "Điều bất ngờ thứ hai là Engineering Team là người giao việc top 3 với 63%, thậm…" at bounding box center [686, 357] width 418 height 46
drag, startPoint x: 618, startPoint y: 355, endPoint x: 756, endPoint y: 351, distance: 138.3
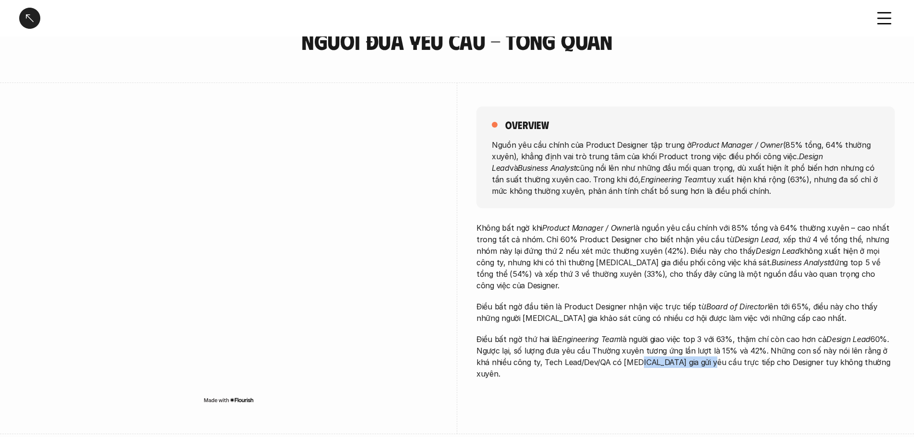
click at [699, 354] on p "Điều bất ngờ thứ hai là Engineering Team là người giao việc top 3 với 63%, thậm…" at bounding box center [686, 357] width 418 height 46
click at [757, 351] on p "Điều bất ngờ thứ hai là Engineering Team là người giao việc top 3 với 63%, thậm…" at bounding box center [686, 357] width 418 height 46
drag, startPoint x: 699, startPoint y: 347, endPoint x: 811, endPoint y: 351, distance: 112.4
click at [780, 351] on p "Điều bất ngờ thứ hai là Engineering Team là người giao việc top 3 với 63%, thậm…" at bounding box center [686, 357] width 418 height 46
click at [811, 351] on p "Điều bất ngờ thứ hai là Engineering Team là người giao việc top 3 với 63%, thậm…" at bounding box center [686, 357] width 418 height 46
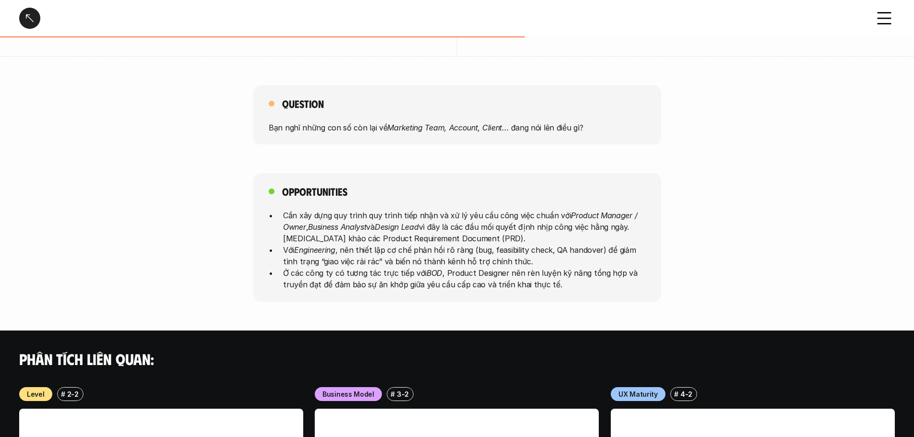
scroll to position [432, 0]
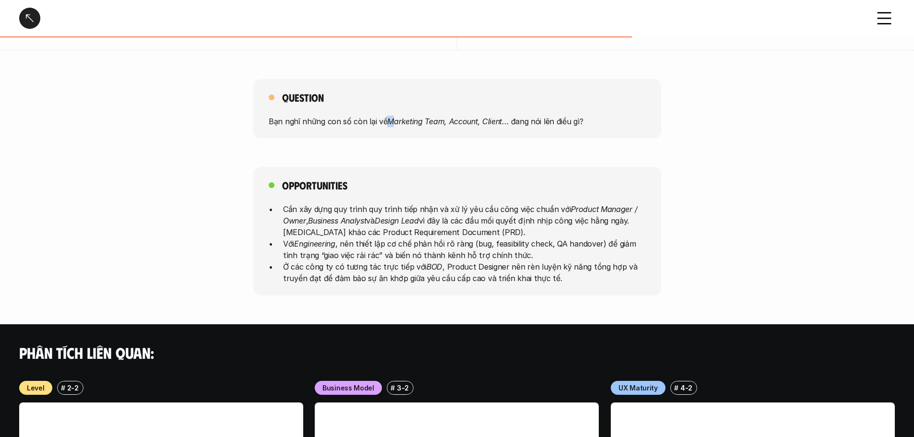
drag, startPoint x: 387, startPoint y: 121, endPoint x: 417, endPoint y: 120, distance: 29.8
click at [414, 120] on em "Marketing Team, Account, Client" at bounding box center [444, 121] width 115 height 10
click at [382, 213] on p "Cần xây dựng quy trình quy trình tiếp nhận và xử lý yêu cầu công việc chuẩn với…" at bounding box center [464, 220] width 363 height 35
drag, startPoint x: 276, startPoint y: 207, endPoint x: 373, endPoint y: 206, distance: 97.0
click at [325, 207] on ul "Cần xây dựng quy trình quy trình tiếp nhận và xử lý yêu cầu công việc chuẩn với…" at bounding box center [457, 243] width 377 height 81
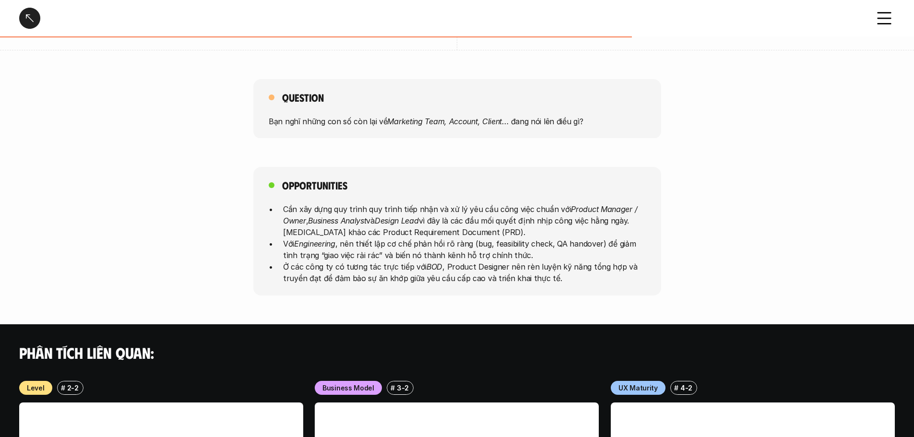
click at [374, 206] on p "Cần xây dựng quy trình quy trình tiếp nhận và xử lý yêu cầu công việc chuẩn với…" at bounding box center [464, 220] width 363 height 35
drag, startPoint x: 345, startPoint y: 209, endPoint x: 383, endPoint y: 210, distance: 38.4
click at [382, 210] on p "Cần xây dựng quy trình quy trình tiếp nhận và xử lý yêu cầu công việc chuẩn với…" at bounding box center [464, 220] width 363 height 35
click at [393, 211] on p "Cần xây dựng quy trình quy trình tiếp nhận và xử lý yêu cầu công việc chuẩn với…" at bounding box center [464, 220] width 363 height 35
drag, startPoint x: 312, startPoint y: 230, endPoint x: 378, endPoint y: 229, distance: 66.2
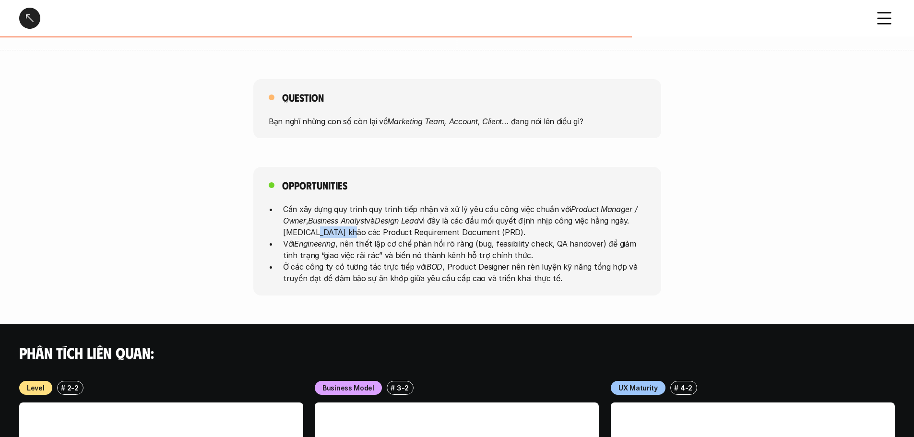
click at [357, 230] on p "Cần xây dựng quy trình quy trình tiếp nhận và xử lý yêu cầu công việc chuẩn với…" at bounding box center [464, 220] width 363 height 35
drag, startPoint x: 409, startPoint y: 229, endPoint x: 377, endPoint y: 229, distance: 32.6
click at [409, 229] on p "Cần xây dựng quy trình quy trình tiếp nhận và xử lý yêu cầu công việc chuẩn với…" at bounding box center [464, 220] width 363 height 35
drag, startPoint x: 377, startPoint y: 229, endPoint x: 411, endPoint y: 227, distance: 34.6
click at [393, 229] on p "Cần xây dựng quy trình quy trình tiếp nhận và xử lý yêu cầu công việc chuẩn với…" at bounding box center [464, 220] width 363 height 35
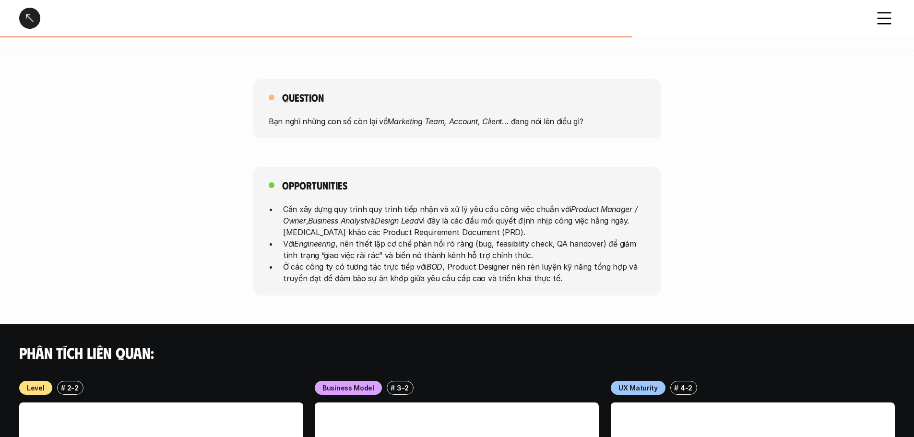
click at [411, 227] on p "Cần xây dựng quy trình quy trình tiếp nhận và xử lý yêu cầu công việc chuẩn với…" at bounding box center [464, 220] width 363 height 35
drag, startPoint x: 393, startPoint y: 229, endPoint x: 430, endPoint y: 230, distance: 36.5
click at [417, 230] on p "Cần xây dựng quy trình quy trình tiếp nhận và xử lý yêu cầu công việc chuẩn với…" at bounding box center [464, 220] width 363 height 35
click at [430, 230] on p "Cần xây dựng quy trình quy trình tiếp nhận và xử lý yêu cầu công việc chuẩn với…" at bounding box center [464, 220] width 363 height 35
drag, startPoint x: 412, startPoint y: 243, endPoint x: 497, endPoint y: 247, distance: 85.0
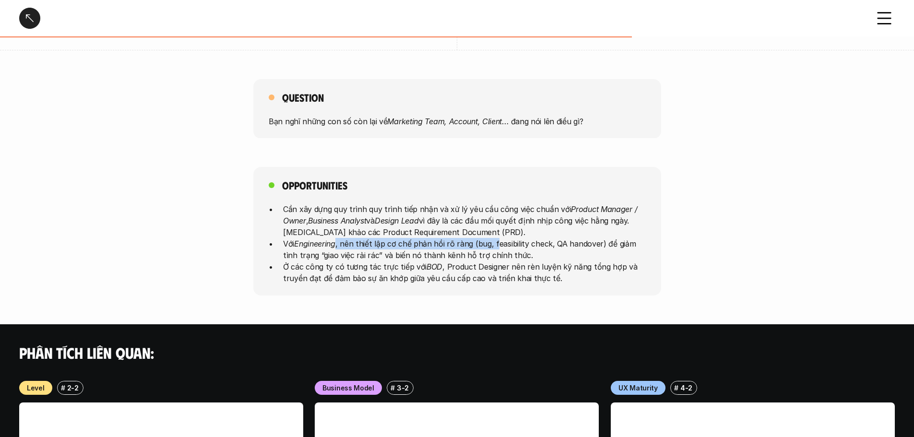
click at [497, 247] on p "Với Engineering , nên thiết lập cơ chế phản hồi rõ ràng (bug, feasibility check…" at bounding box center [464, 249] width 363 height 23
click at [546, 246] on p "Với Engineering , nên thiết lập cơ chế phản hồi rõ ràng (bug, feasibility check…" at bounding box center [464, 249] width 363 height 23
drag, startPoint x: 420, startPoint y: 251, endPoint x: 481, endPoint y: 251, distance: 61.4
click at [468, 253] on p "Với Engineering , nên thiết lập cơ chế phản hồi rõ ràng (bug, feasibility check…" at bounding box center [464, 249] width 363 height 23
click at [496, 252] on p "Với Engineering , nên thiết lập cơ chế phản hồi rõ ràng (bug, feasibility check…" at bounding box center [464, 249] width 363 height 23
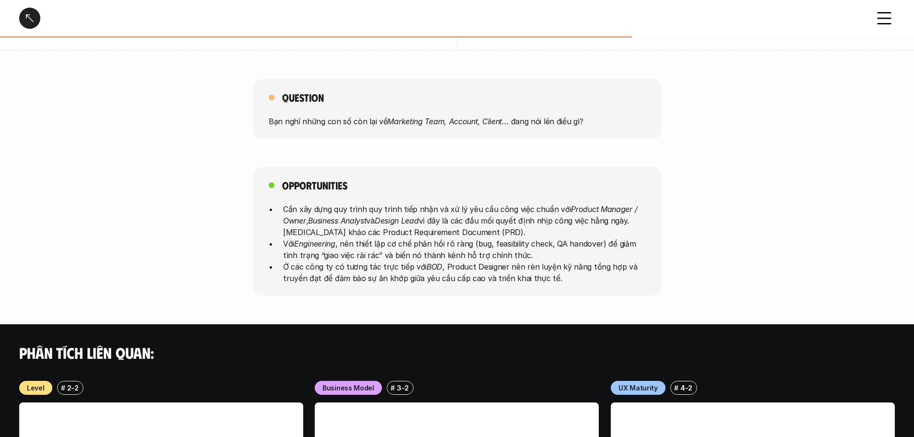
click at [499, 256] on p "Với Engineering , nên thiết lập cơ chế phản hồi rõ ràng (bug, feasibility check…" at bounding box center [464, 249] width 363 height 23
drag, startPoint x: 394, startPoint y: 278, endPoint x: 492, endPoint y: 281, distance: 98.4
click at [455, 280] on p "Ở các công ty có tương tác trực tiếp với BOD , Product Designer nên rèn luyện k…" at bounding box center [464, 272] width 363 height 23
click at [492, 281] on p "Ở các công ty có tương tác trực tiếp với BOD , Product Designer nên rèn luyện k…" at bounding box center [464, 272] width 363 height 23
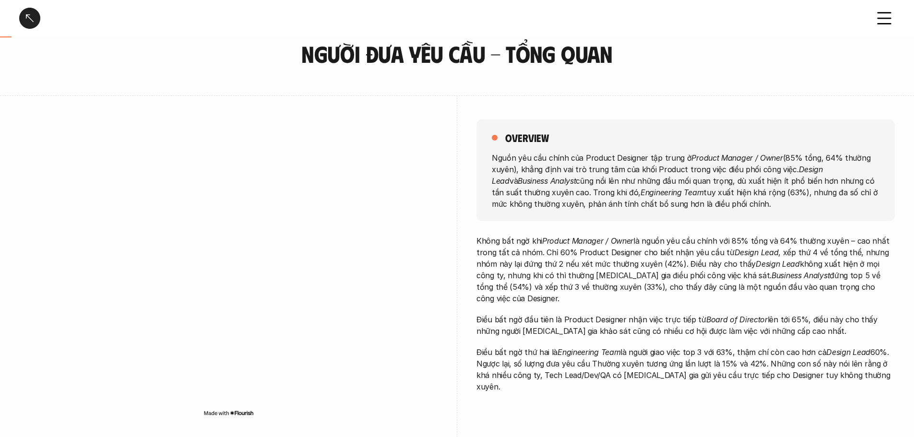
scroll to position [0, 0]
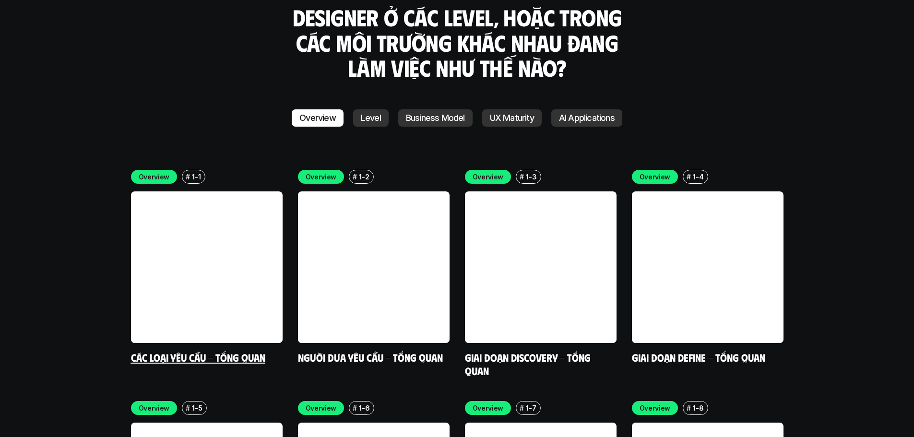
scroll to position [2751, 0]
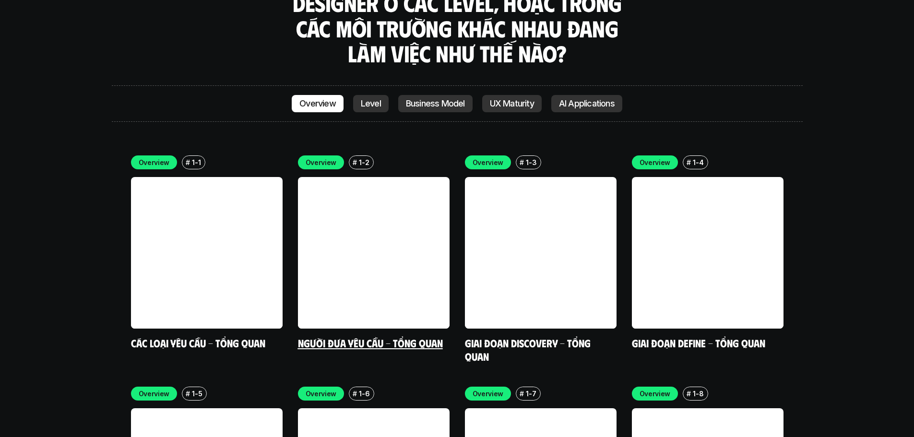
click at [367, 195] on link at bounding box center [374, 253] width 152 height 152
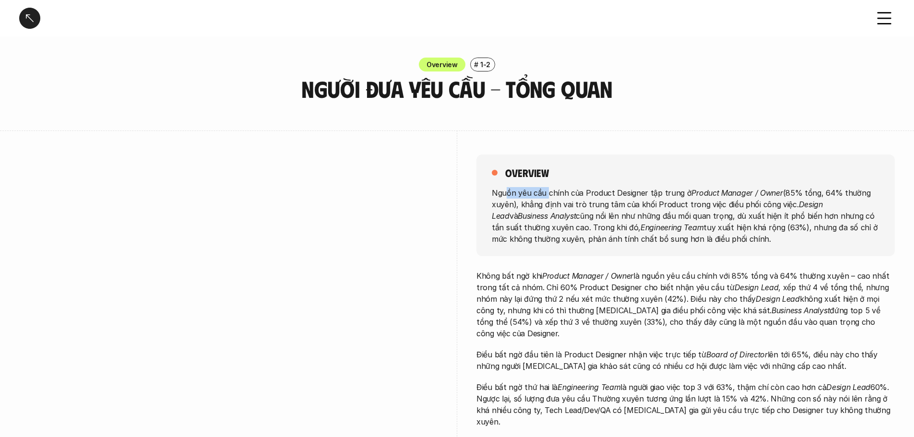
drag, startPoint x: 512, startPoint y: 191, endPoint x: 592, endPoint y: 191, distance: 80.1
click at [583, 191] on p "Nguồn yêu cầu chính của Product Designer tập trung ở Product Manager / Owner (8…" at bounding box center [686, 216] width 388 height 58
click at [592, 191] on p "Nguồn yêu cầu chính của Product Designer tập trung ở Product Manager / Owner (8…" at bounding box center [686, 216] width 388 height 58
drag, startPoint x: 552, startPoint y: 195, endPoint x: 594, endPoint y: 191, distance: 42.4
click at [581, 193] on p "Nguồn yêu cầu chính của Product Designer tập trung ở Product Manager / Owner (8…" at bounding box center [686, 216] width 388 height 58
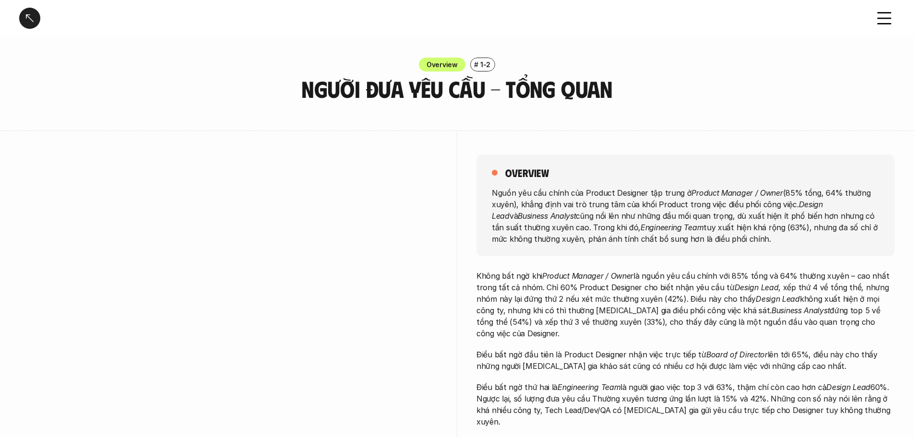
click at [594, 191] on p "Nguồn yêu cầu chính của Product Designer tập trung ở Product Manager / Owner (8…" at bounding box center [686, 216] width 388 height 58
drag, startPoint x: 563, startPoint y: 195, endPoint x: 623, endPoint y: 192, distance: 60.1
click at [612, 193] on p "Nguồn yêu cầu chính của Product Designer tập trung ở Product Manager / Owner (8…" at bounding box center [686, 216] width 388 height 58
click at [623, 192] on p "Nguồn yêu cầu chính của Product Designer tập trung ở Product Manager / Owner (8…" at bounding box center [686, 216] width 388 height 58
drag, startPoint x: 588, startPoint y: 193, endPoint x: 660, endPoint y: 192, distance: 72.0
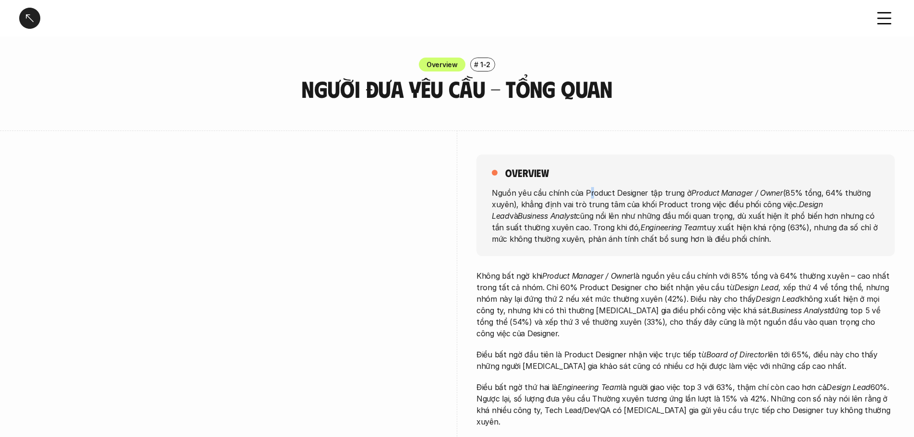
click at [635, 192] on p "Nguồn yêu cầu chính của Product Designer tập trung ở Product Manager / Owner (8…" at bounding box center [686, 216] width 388 height 58
click at [660, 192] on p "Nguồn yêu cầu chính của Product Designer tập trung ở Product Manager / Owner (8…" at bounding box center [686, 216] width 388 height 58
drag, startPoint x: 621, startPoint y: 196, endPoint x: 689, endPoint y: 189, distance: 68.6
click at [685, 190] on p "Nguồn yêu cầu chính của Product Designer tập trung ở Product Manager / Owner (8…" at bounding box center [686, 216] width 388 height 58
click at [692, 189] on em "Product Manager / Owner" at bounding box center [737, 193] width 91 height 10
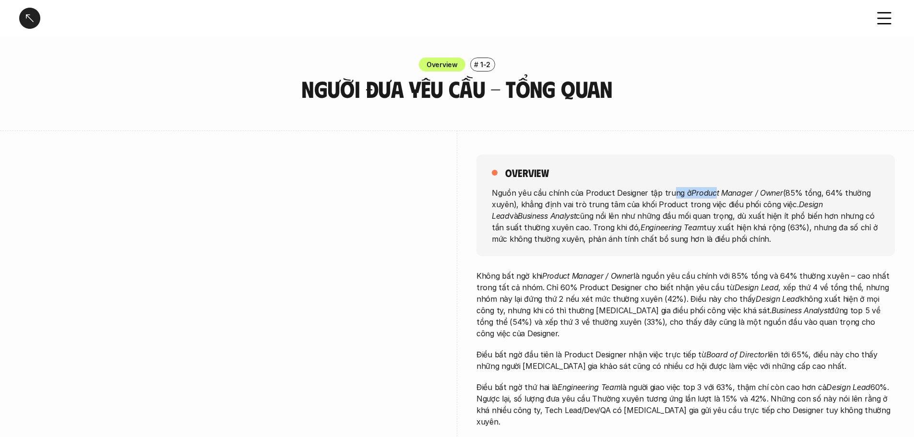
drag, startPoint x: 667, startPoint y: 193, endPoint x: 731, endPoint y: 191, distance: 64.8
click at [718, 191] on p "Nguồn yêu cầu chính của Product Designer tập trung ở Product Manager / Owner (8…" at bounding box center [686, 216] width 388 height 58
click at [731, 191] on em "Product Manager / Owner" at bounding box center [737, 193] width 91 height 10
drag, startPoint x: 704, startPoint y: 196, endPoint x: 718, endPoint y: 195, distance: 14.9
click at [727, 195] on em "Product Manager / Owner" at bounding box center [737, 193] width 91 height 10
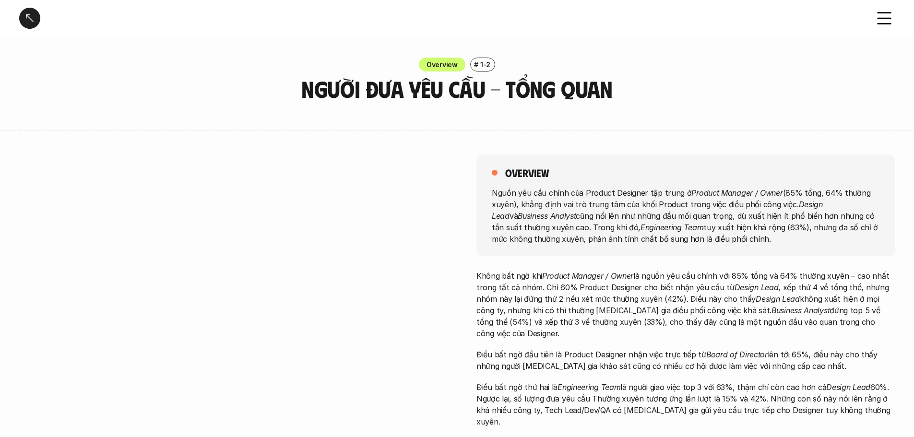
click at [696, 192] on em "Product Manager / Owner" at bounding box center [737, 193] width 91 height 10
click at [723, 189] on em "Product Manager / Owner" at bounding box center [737, 193] width 91 height 10
drag, startPoint x: 686, startPoint y: 191, endPoint x: 748, endPoint y: 196, distance: 62.6
click at [748, 196] on em "Product Manager / Owner" at bounding box center [737, 193] width 91 height 10
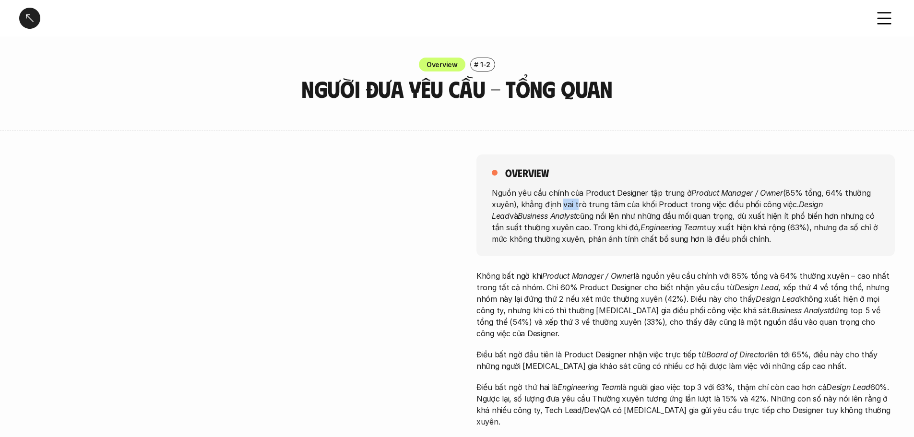
drag, startPoint x: 559, startPoint y: 205, endPoint x: 610, endPoint y: 198, distance: 51.9
click at [596, 200] on p "Nguồn yêu cầu chính của Product Designer tập trung ở Product Manager / Owner (8…" at bounding box center [686, 216] width 388 height 58
click at [617, 197] on p "Nguồn yêu cầu chính của Product Designer tập trung ở Product Manager / Owner (8…" at bounding box center [686, 216] width 388 height 58
click at [641, 204] on p "Nguồn yêu cầu chính của Product Designer tập trung ở Product Manager / Owner (8…" at bounding box center [686, 216] width 388 height 58
click at [646, 203] on p "Nguồn yêu cầu chính của Product Designer tập trung ở Product Manager / Owner (8…" at bounding box center [686, 216] width 388 height 58
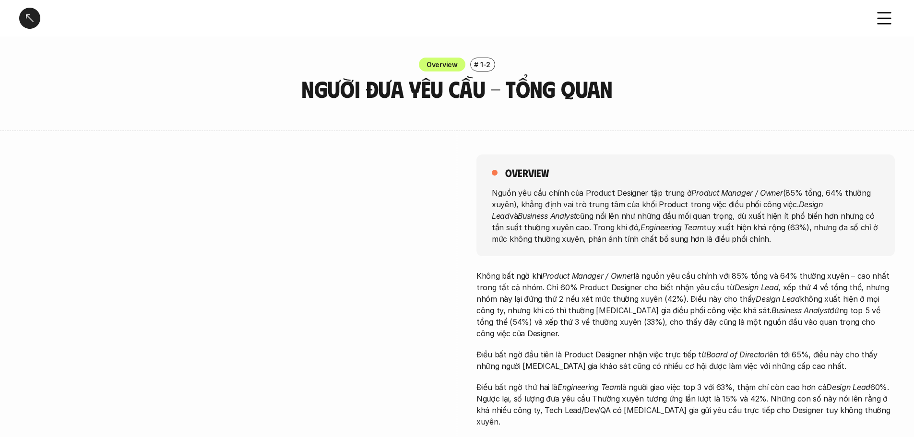
click at [612, 207] on p "Nguồn yêu cầu chính của Product Designer tập trung ở Product Manager / Owner (8…" at bounding box center [686, 216] width 388 height 58
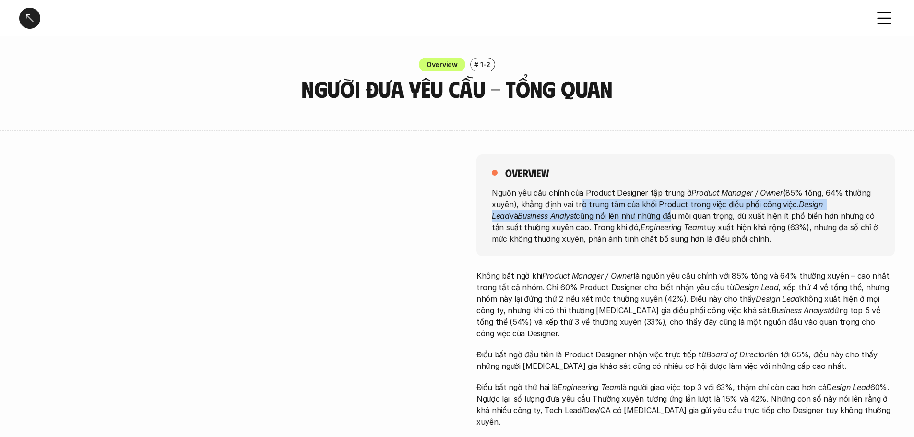
drag, startPoint x: 576, startPoint y: 203, endPoint x: 608, endPoint y: 212, distance: 32.8
click at [608, 212] on p "Nguồn yêu cầu chính của Product Designer tập trung ở Product Manager / Owner (8…" at bounding box center [686, 216] width 388 height 58
click at [621, 208] on p "Nguồn yêu cầu chính của Product Designer tập trung ở Product Manager / Owner (8…" at bounding box center [686, 216] width 388 height 58
click at [628, 207] on p "Nguồn yêu cầu chính của Product Designer tập trung ở Product Manager / Owner (8…" at bounding box center [686, 216] width 388 height 58
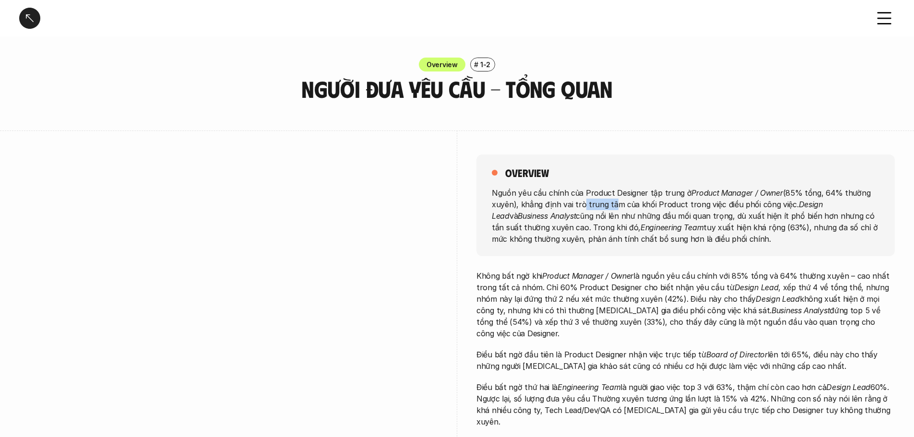
drag, startPoint x: 580, startPoint y: 205, endPoint x: 607, endPoint y: 205, distance: 26.9
click at [606, 205] on p "Nguồn yêu cầu chính của Product Designer tập trung ở Product Manager / Owner (8…" at bounding box center [686, 216] width 388 height 58
click at [618, 204] on p "Nguồn yêu cầu chính của Product Designer tập trung ở Product Manager / Owner (8…" at bounding box center [686, 216] width 388 height 58
drag, startPoint x: 553, startPoint y: 204, endPoint x: 602, endPoint y: 203, distance: 49.0
click at [595, 203] on p "Nguồn yêu cầu chính của Product Designer tập trung ở Product Manager / Owner (8…" at bounding box center [686, 216] width 388 height 58
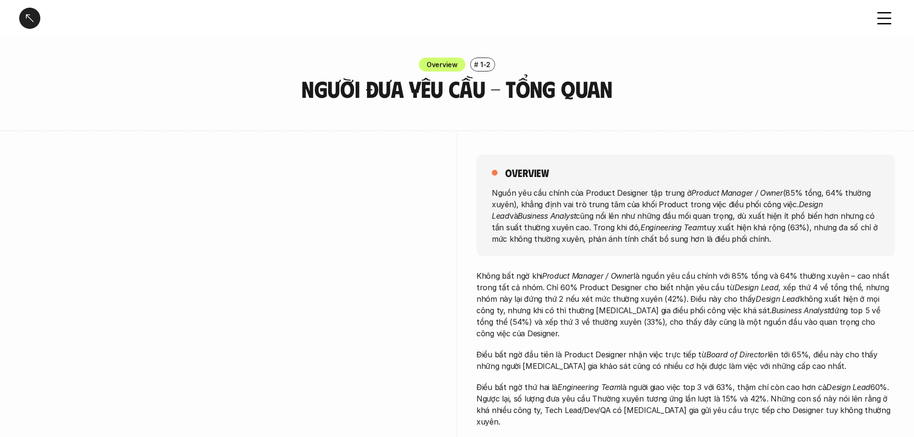
click at [602, 203] on p "Nguồn yêu cầu chính của Product Designer tập trung ở Product Manager / Owner (8…" at bounding box center [686, 216] width 388 height 58
click at [601, 203] on p "Nguồn yêu cầu chính của Product Designer tập trung ở Product Manager / Owner (8…" at bounding box center [686, 216] width 388 height 58
drag, startPoint x: 520, startPoint y: 206, endPoint x: 638, endPoint y: 205, distance: 118.1
click at [638, 205] on p "Nguồn yêu cầu chính của Product Designer tập trung ở Product Manager / Owner (8…" at bounding box center [686, 216] width 388 height 58
click at [666, 203] on p "Nguồn yêu cầu chính của Product Designer tập trung ở Product Manager / Owner (8…" at bounding box center [686, 216] width 388 height 58
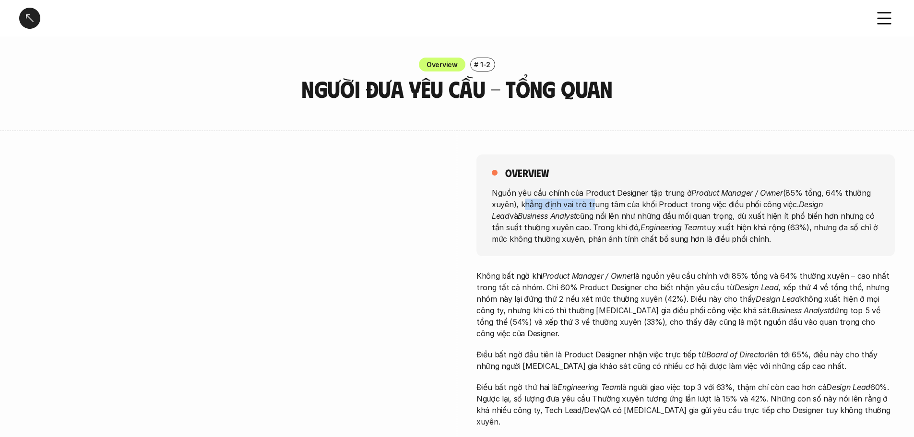
drag, startPoint x: 521, startPoint y: 205, endPoint x: 585, endPoint y: 204, distance: 64.3
click at [585, 204] on p "Nguồn yêu cầu chính của Product Designer tập trung ở Product Manager / Owner (8…" at bounding box center [686, 216] width 388 height 58
click at [606, 201] on p "Nguồn yêu cầu chính của Product Designer tập trung ở Product Manager / Owner (8…" at bounding box center [686, 216] width 388 height 58
